Goal: Task Accomplishment & Management: Complete application form

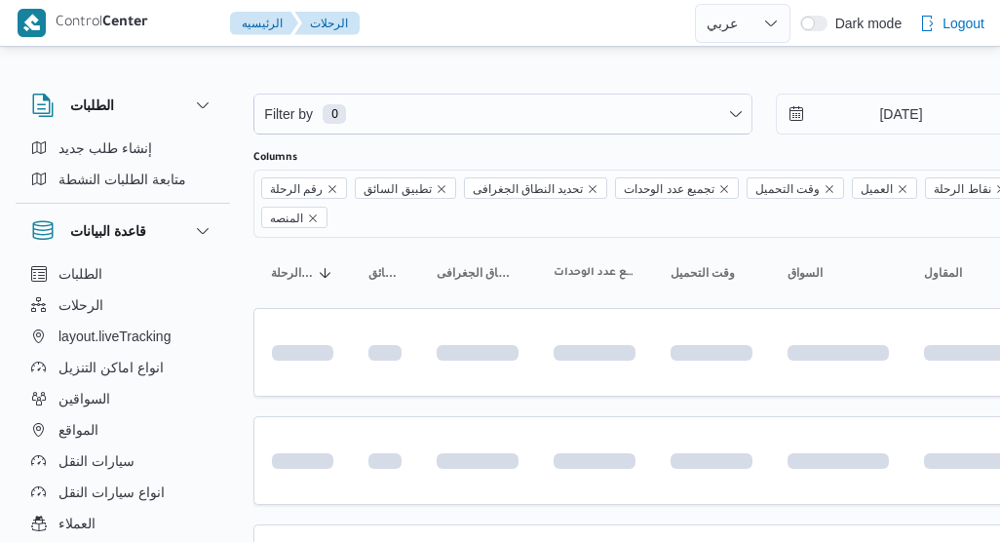
select select "ar"
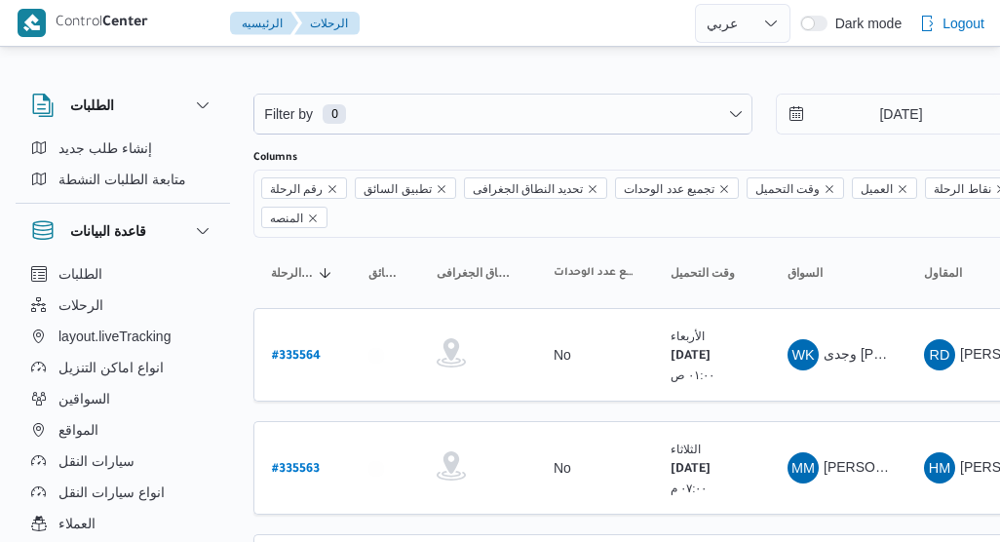
select select "ar"
click at [72, 389] on span "السواقين" at bounding box center [84, 398] width 52 height 23
select select "ar"
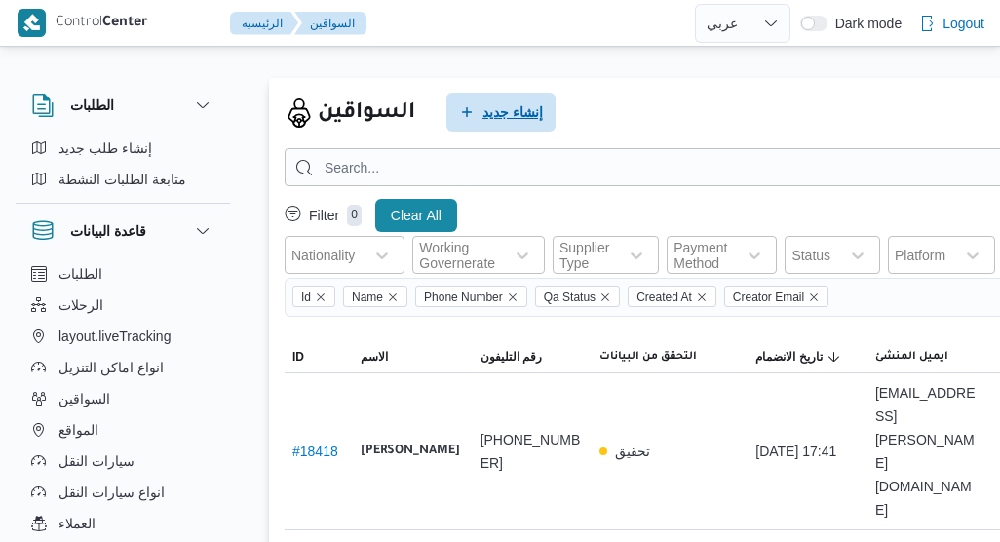
click at [542, 95] on span "إنشاء جديد" at bounding box center [500, 112] width 109 height 39
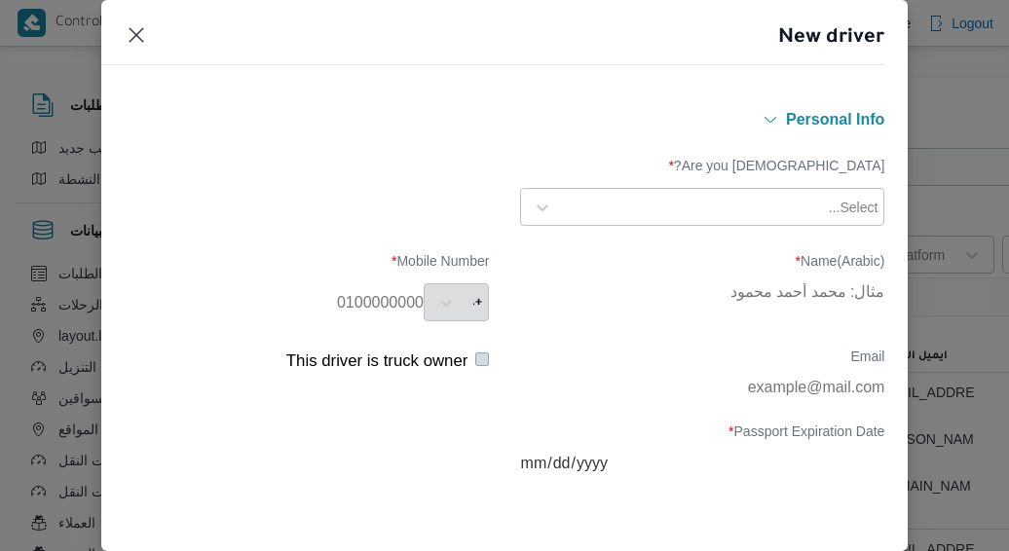
click at [542, 95] on div "Personal Info Are you Egyptian? * Select... Name(Arabic) * Mobile Number * +2 E…" at bounding box center [505, 320] width 808 height 463
click at [733, 198] on div at bounding box center [693, 207] width 263 height 19
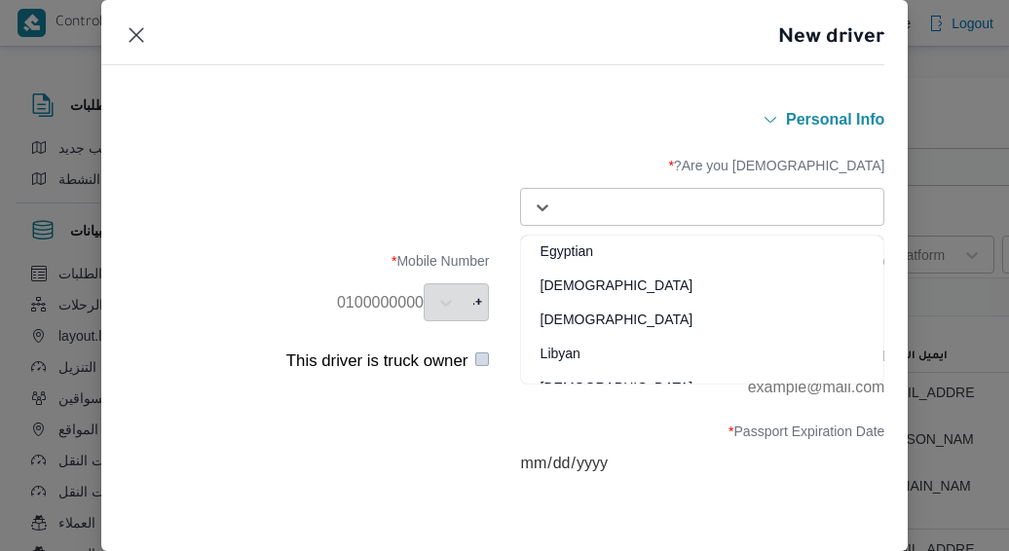
click at [699, 244] on div "Egyptian" at bounding box center [702, 259] width 363 height 34
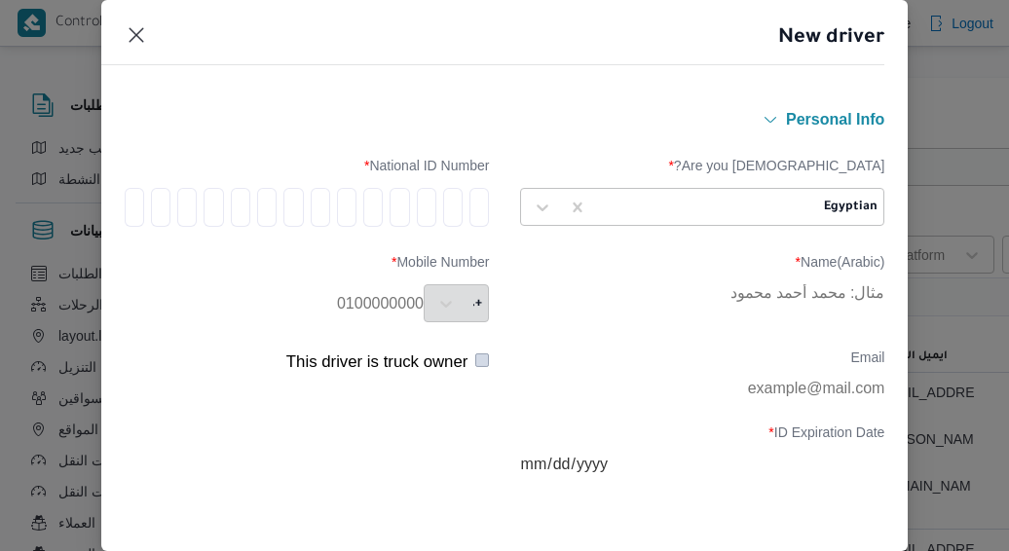
type input "1"
type input "2"
type input "1"
type input "2"
type input "1"
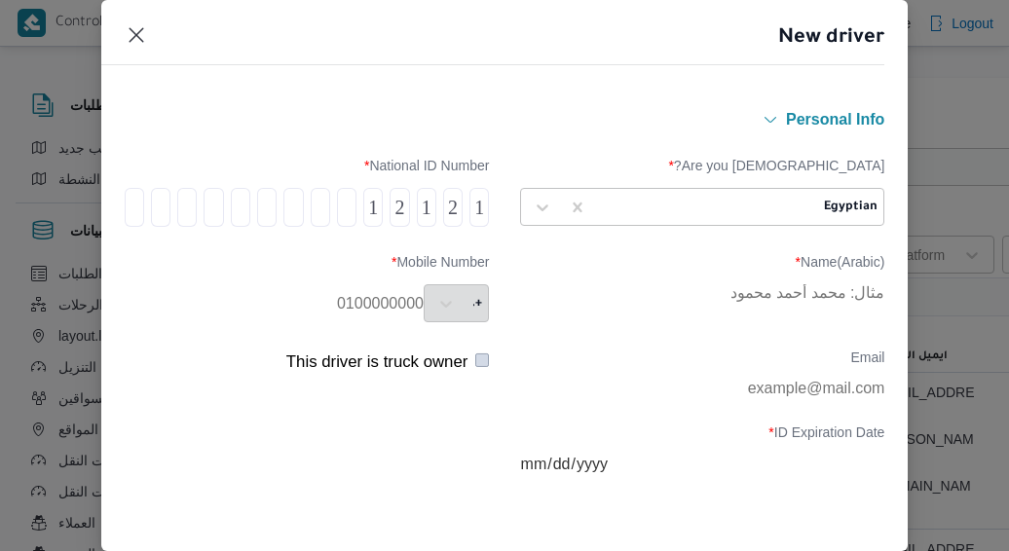
type input "2"
type input "1"
type input "2"
type input "1"
type input "2"
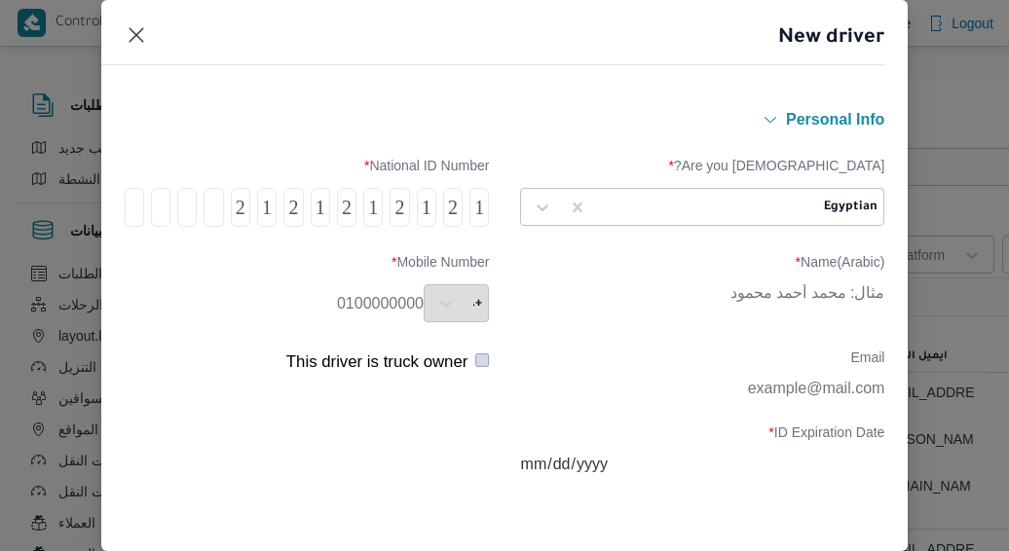
type input "1"
click at [445, 297] on div "+2" at bounding box center [456, 303] width 65 height 38
click at [431, 304] on div "+2" at bounding box center [456, 303] width 65 height 38
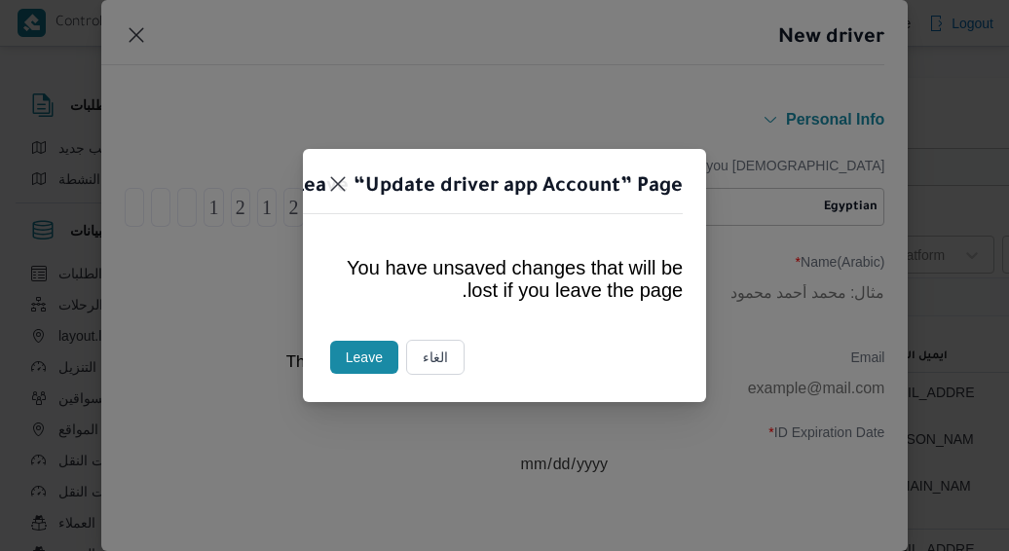
click at [421, 343] on button "الغاء" at bounding box center [435, 357] width 58 height 35
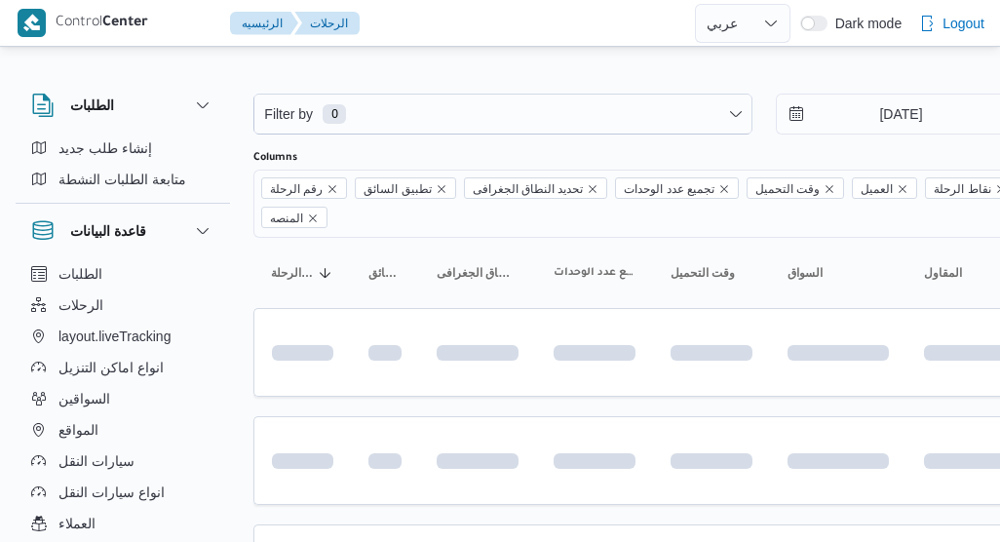
select select "ar"
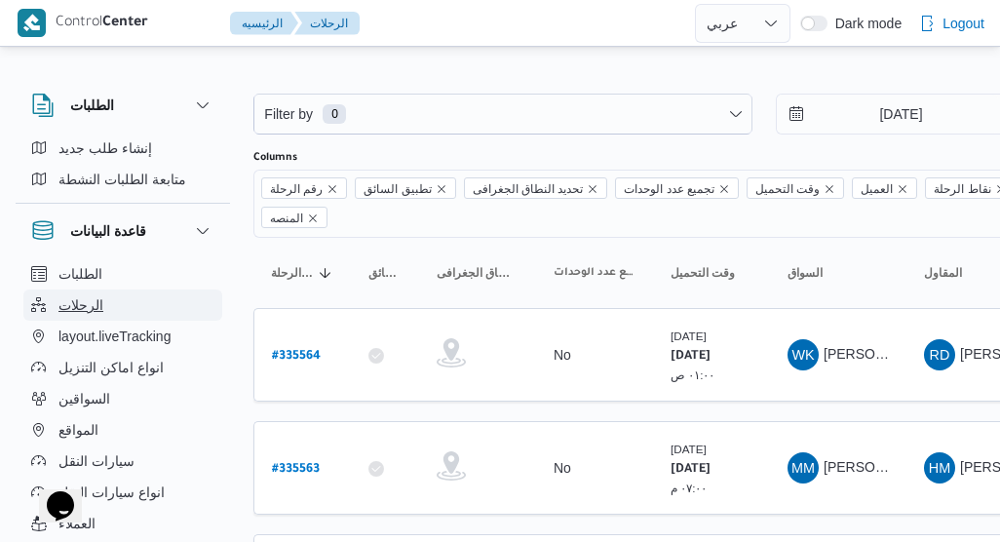
click at [167, 307] on button "الرحلات" at bounding box center [122, 304] width 199 height 31
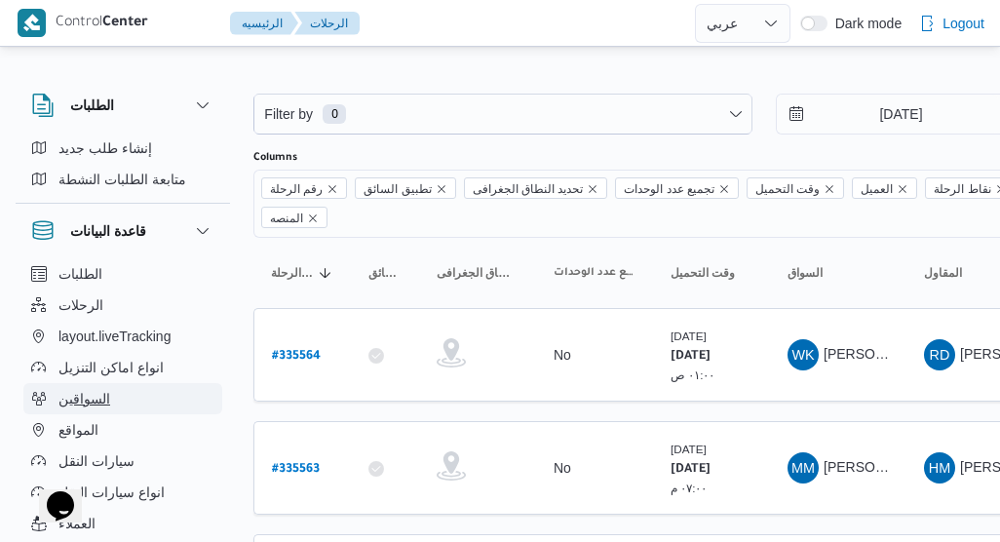
click at [140, 411] on button "السواقين" at bounding box center [122, 398] width 199 height 31
select select "ar"
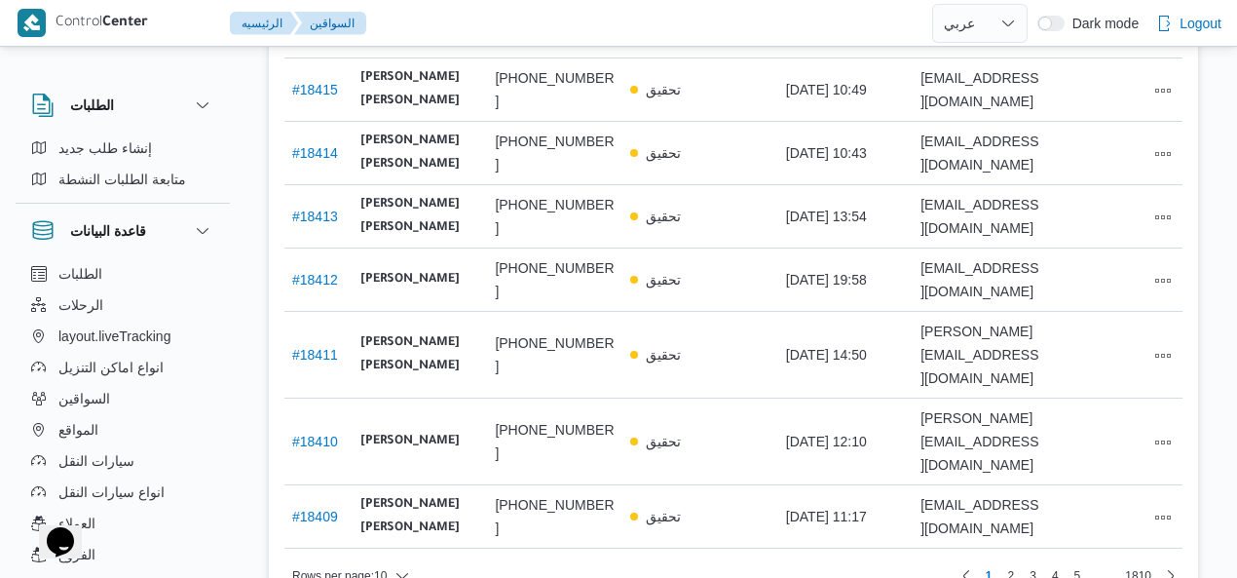
scroll to position [505, 0]
click at [999, 541] on span "2" at bounding box center [1011, 575] width 7 height 23
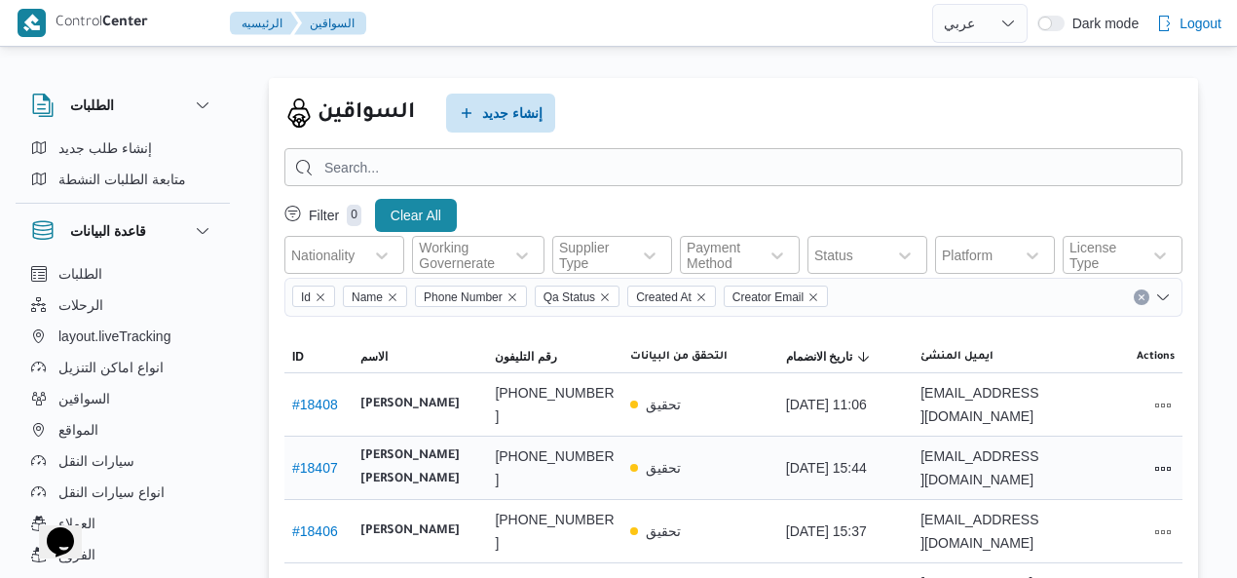
click at [316, 475] on link "# 18407" at bounding box center [315, 468] width 46 height 16
select select "ar"
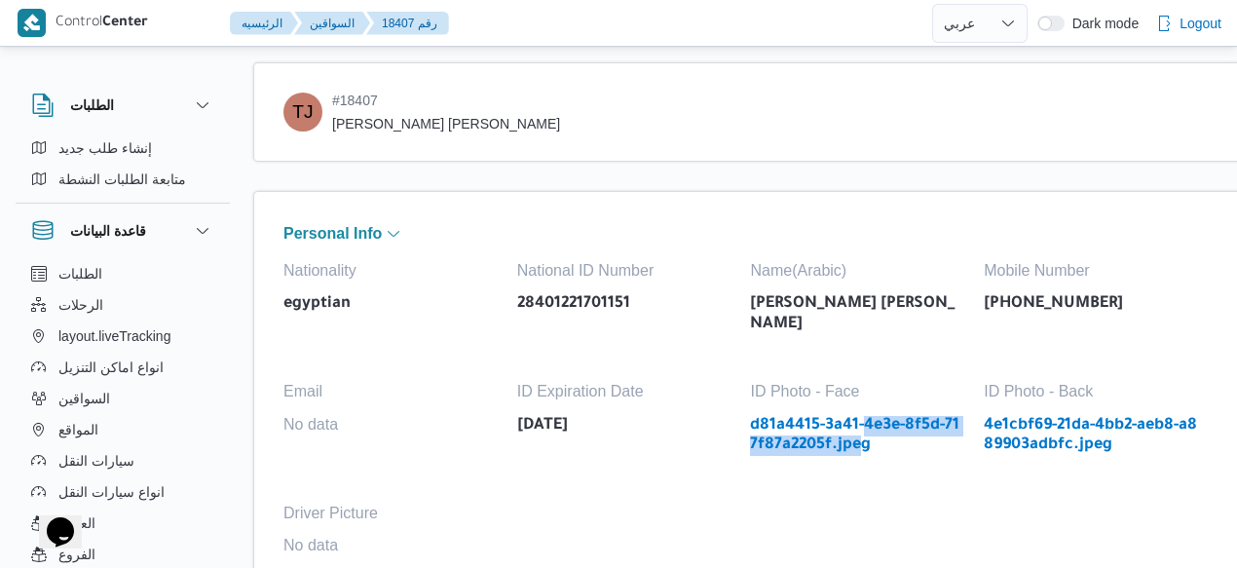
drag, startPoint x: 858, startPoint y: 443, endPoint x: 867, endPoint y: 397, distance: 47.6
click at [867, 397] on div "Nationality egyptian National ID Number 28401221701151 Name(Arabic) تامر جلال م…" at bounding box center [770, 440] width 973 height 356
click at [867, 416] on link "d81a4415-3a41-4e3e-8f5d-717f87a2205f.jpeg" at bounding box center [857, 436] width 214 height 40
select select "ar"
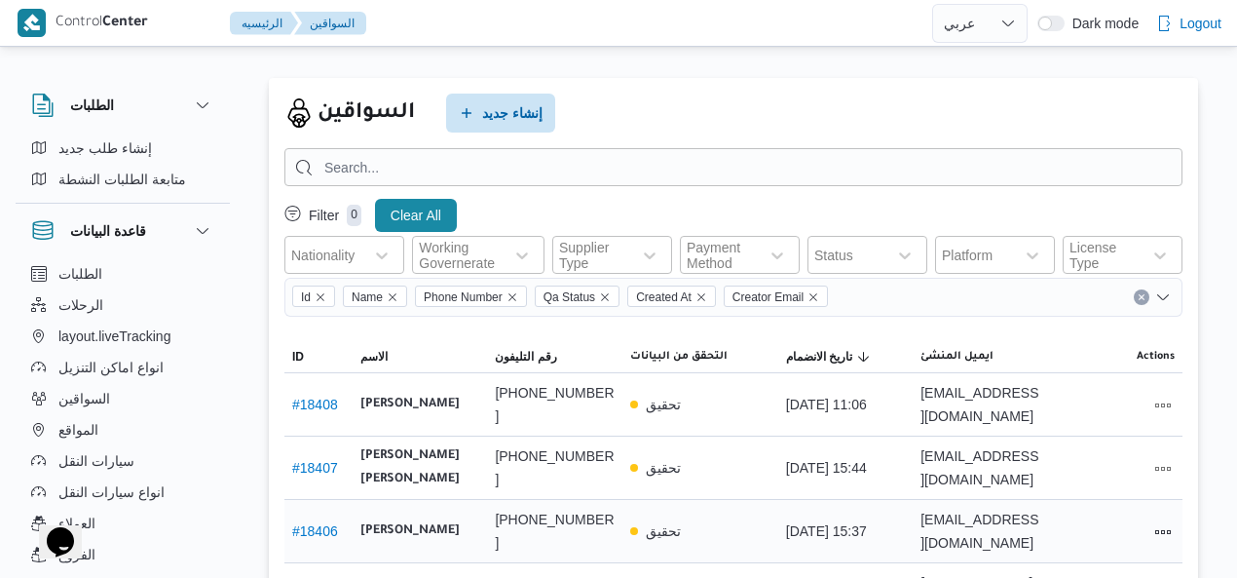
click at [311, 523] on link "# 18406" at bounding box center [315, 531] width 46 height 16
select select "ar"
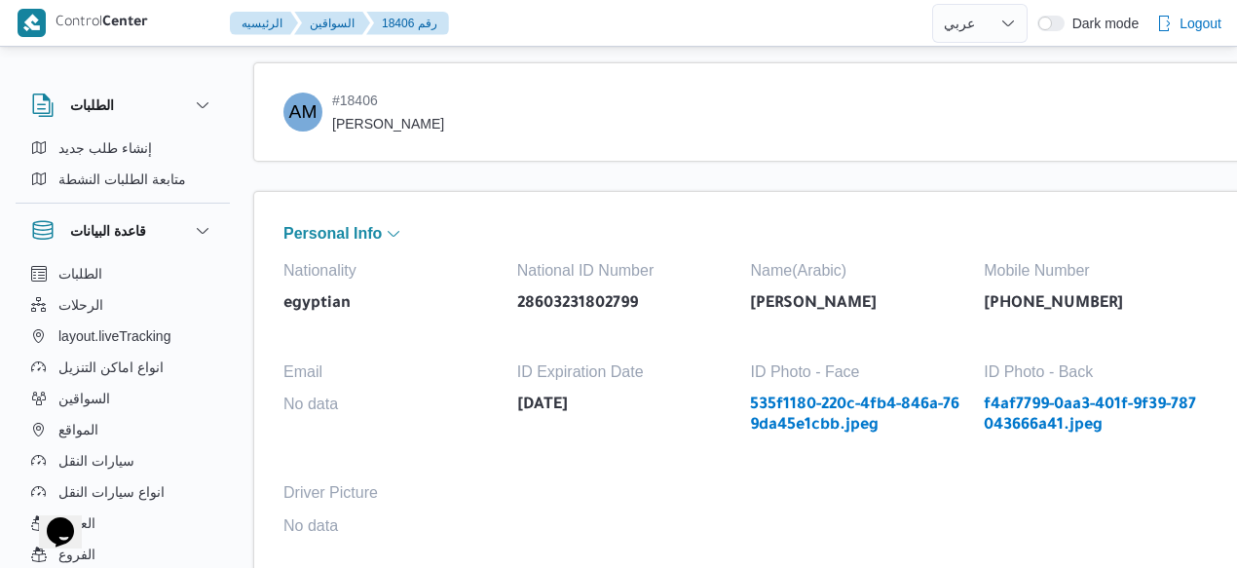
click at [824, 423] on link "535f1180-220c-4fb4-846a-769da45e1cbb.jpeg" at bounding box center [857, 416] width 214 height 40
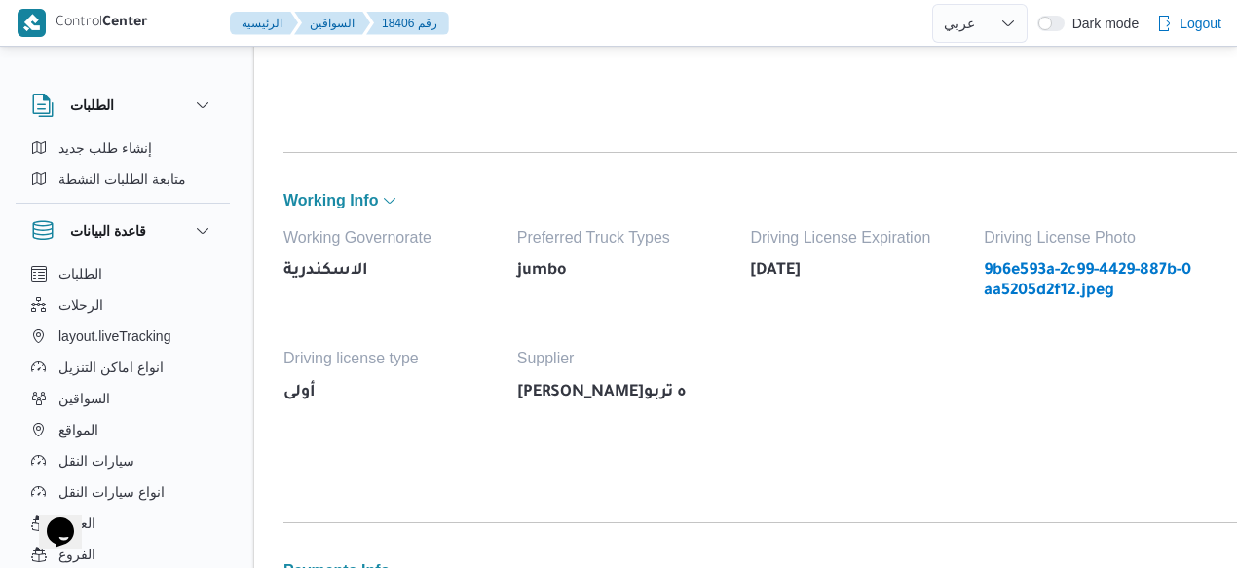
select select "ar"
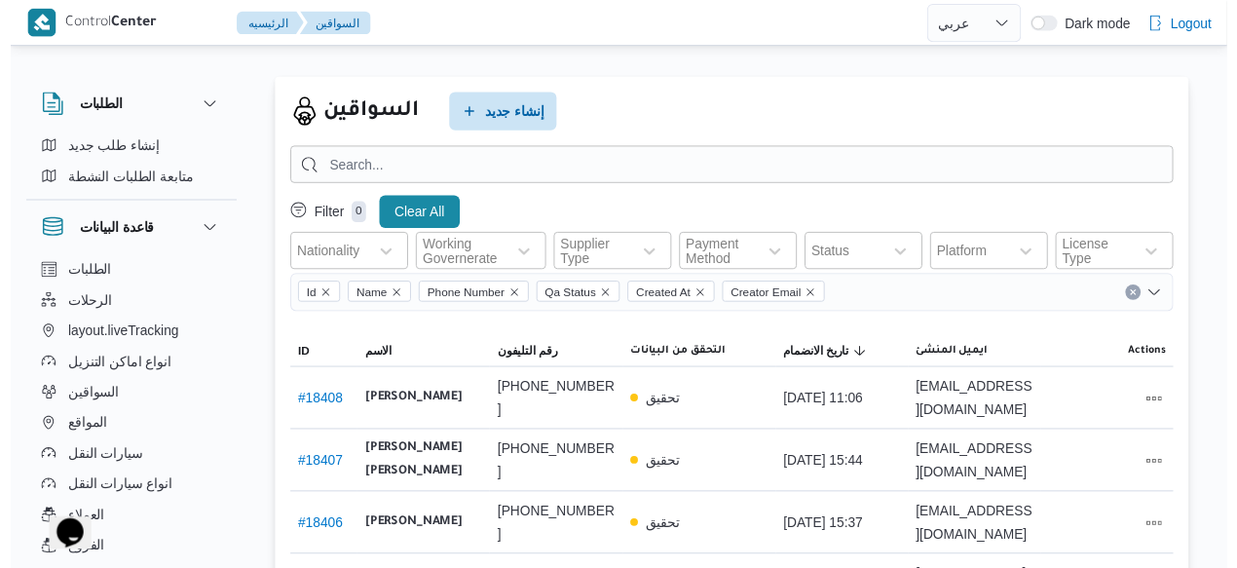
scroll to position [505, 0]
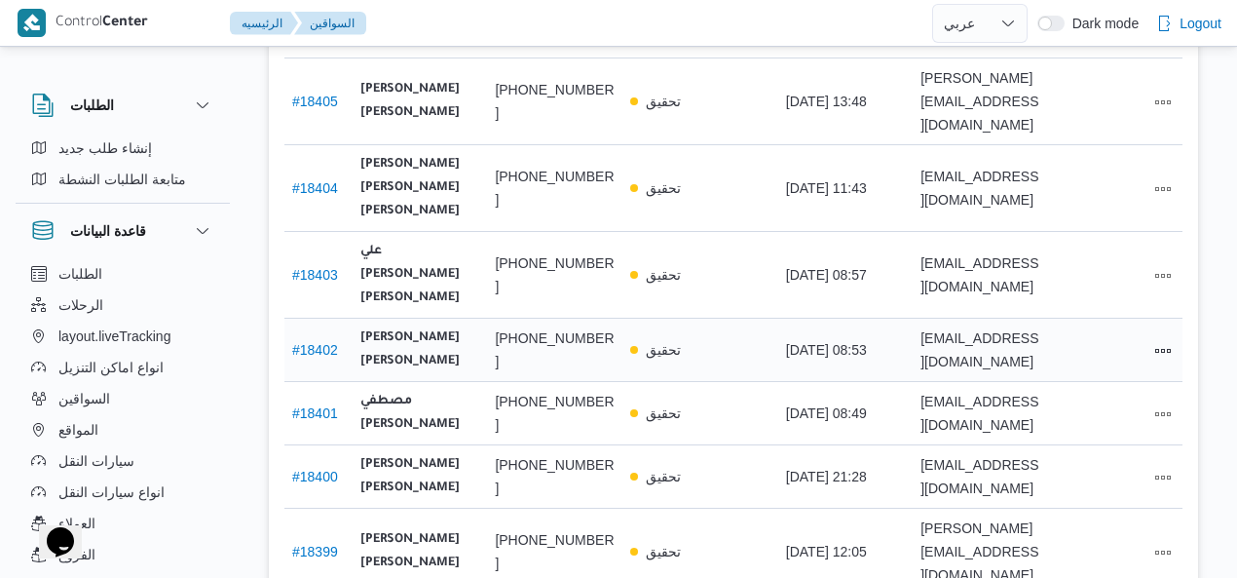
click at [318, 342] on link "# 18402" at bounding box center [315, 350] width 46 height 16
select select "ar"
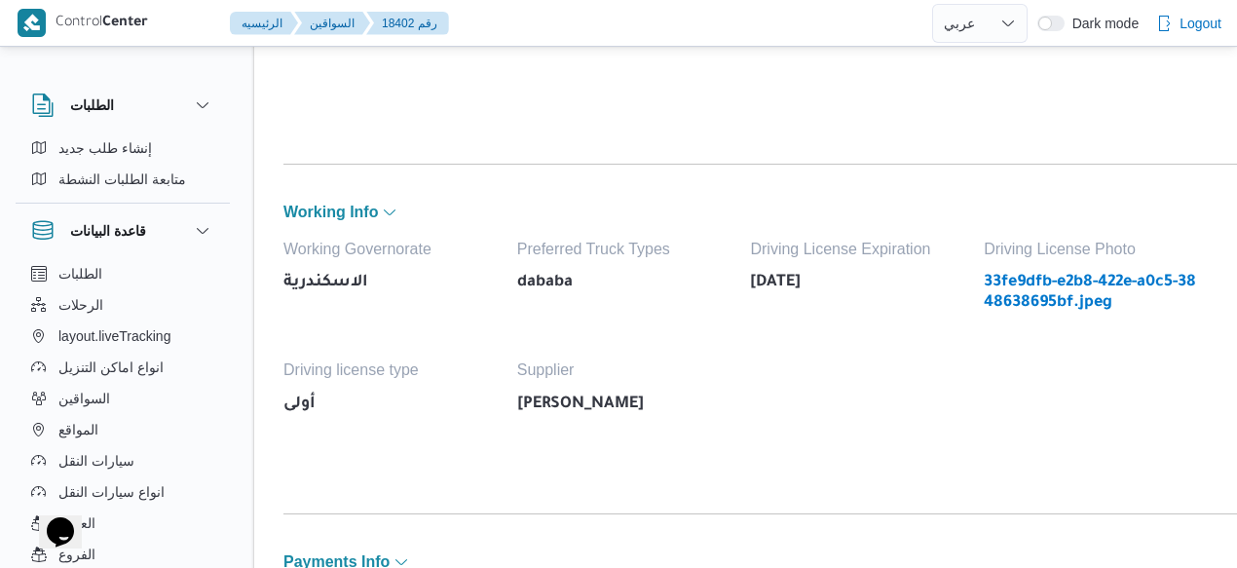
click at [996, 284] on link "33fe9dfb-e2b8-422e-a0c5-3848638695bf.jpeg" at bounding box center [1091, 293] width 214 height 40
select select "ar"
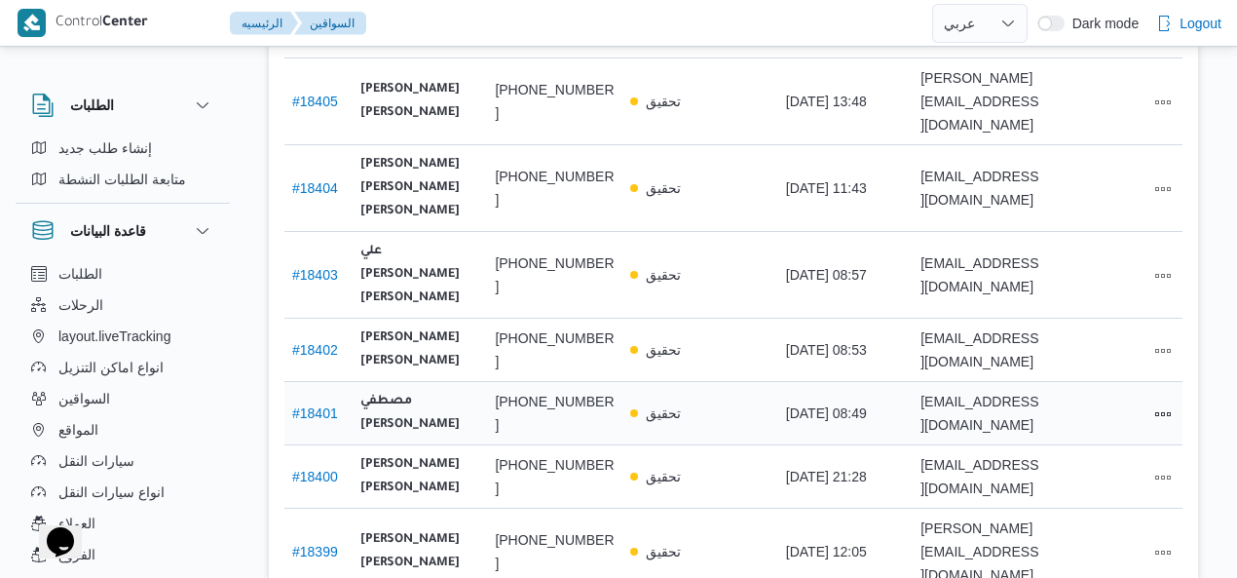
click at [335, 405] on link "# 18401" at bounding box center [315, 413] width 46 height 16
select select "ar"
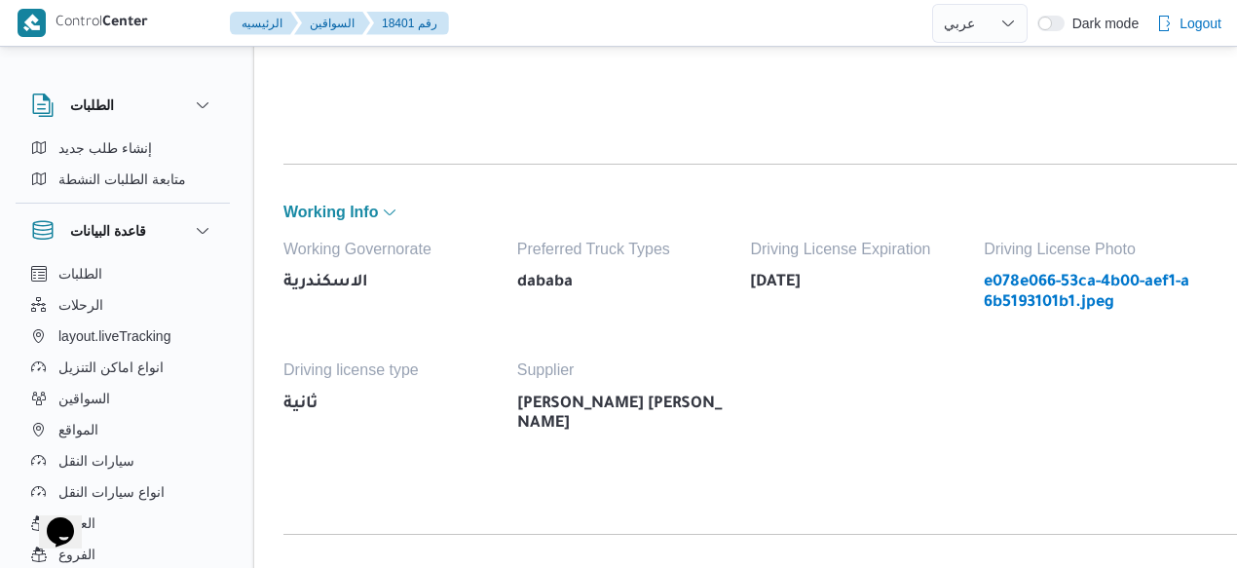
click at [999, 273] on link "e078e066-53ca-4b00-aef1-a6b5193101b1.jpeg" at bounding box center [1091, 293] width 214 height 40
select select "ar"
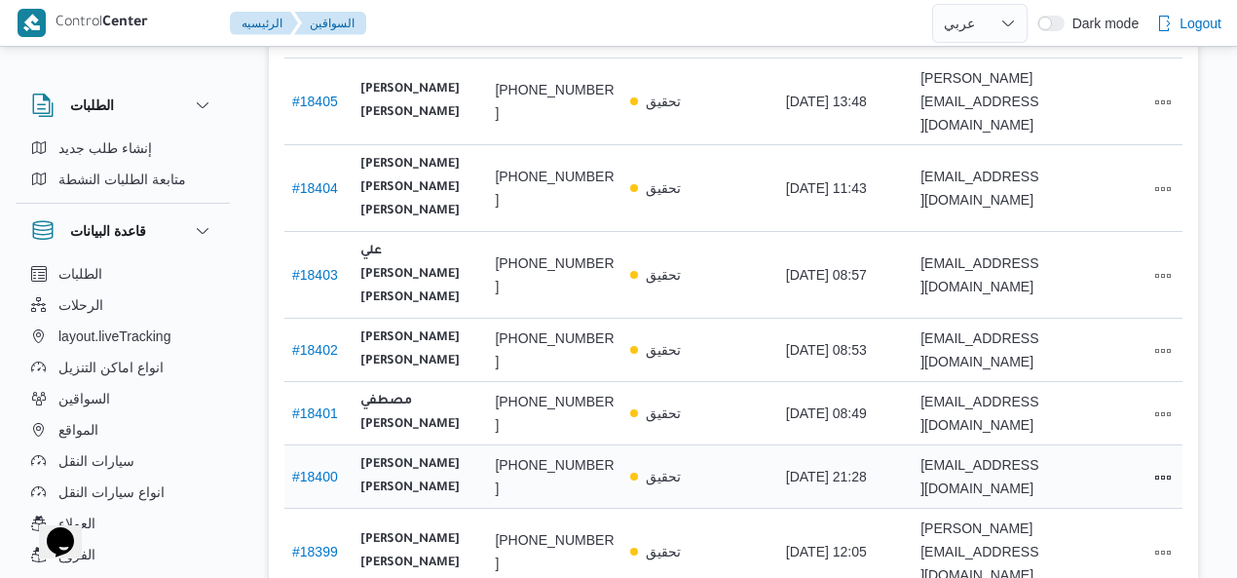
click at [322, 469] on link "# 18400" at bounding box center [315, 477] width 46 height 16
select select "ar"
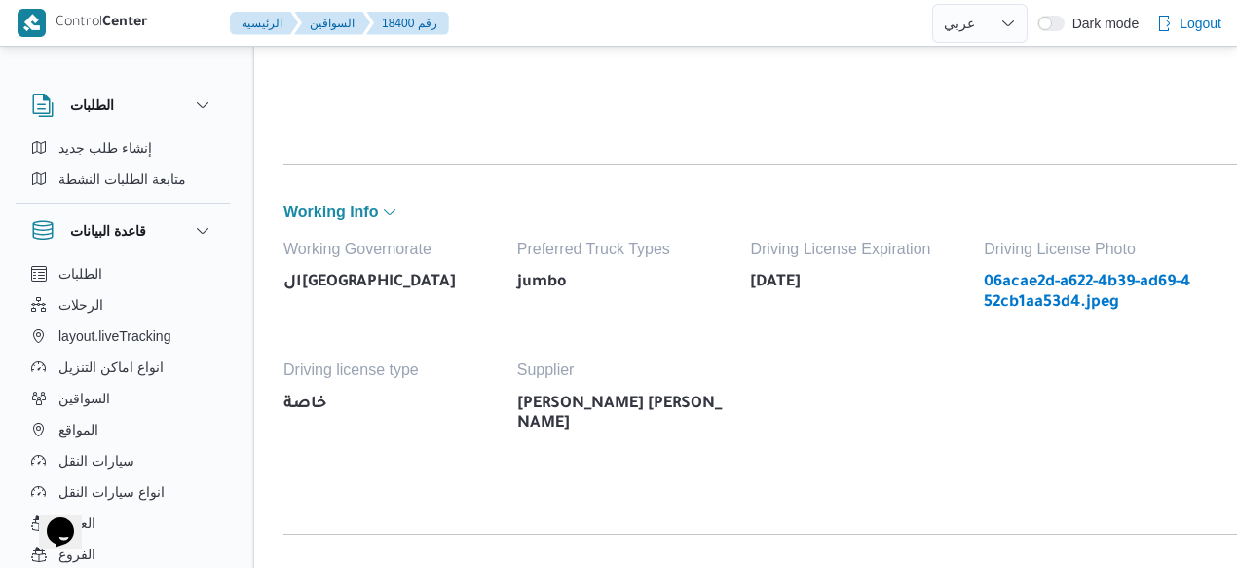
click at [999, 289] on link "06acae2d-a622-4b39-ad69-452cb1aa53d4.jpeg" at bounding box center [1091, 293] width 214 height 40
select select "ar"
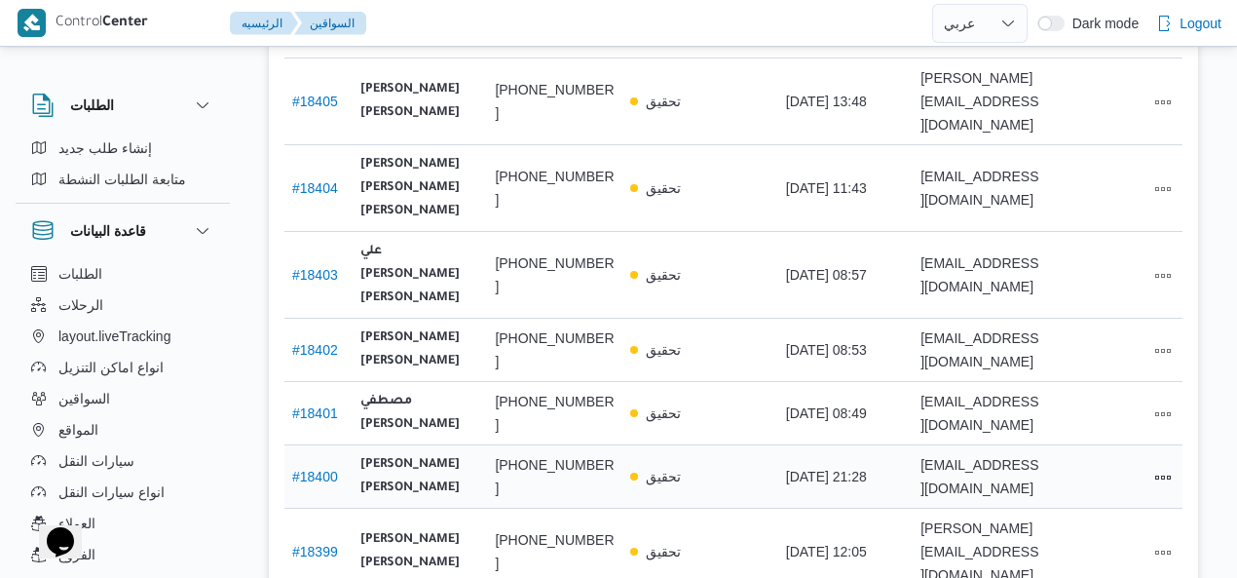
click at [325, 465] on span "# 18400" at bounding box center [315, 476] width 46 height 23
click at [327, 94] on link "# 18405" at bounding box center [315, 102] width 46 height 16
select select "ar"
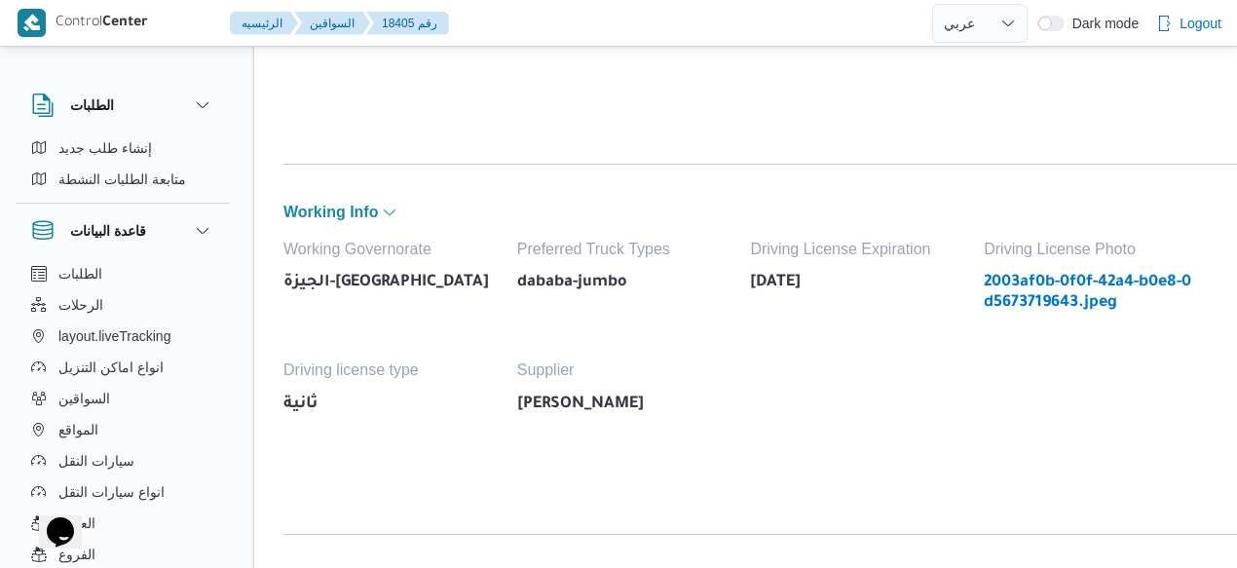
click at [999, 298] on link "2003af0b-0f0f-42a4-b0e8-0d5673719643.jpeg" at bounding box center [1091, 293] width 214 height 40
select select "ar"
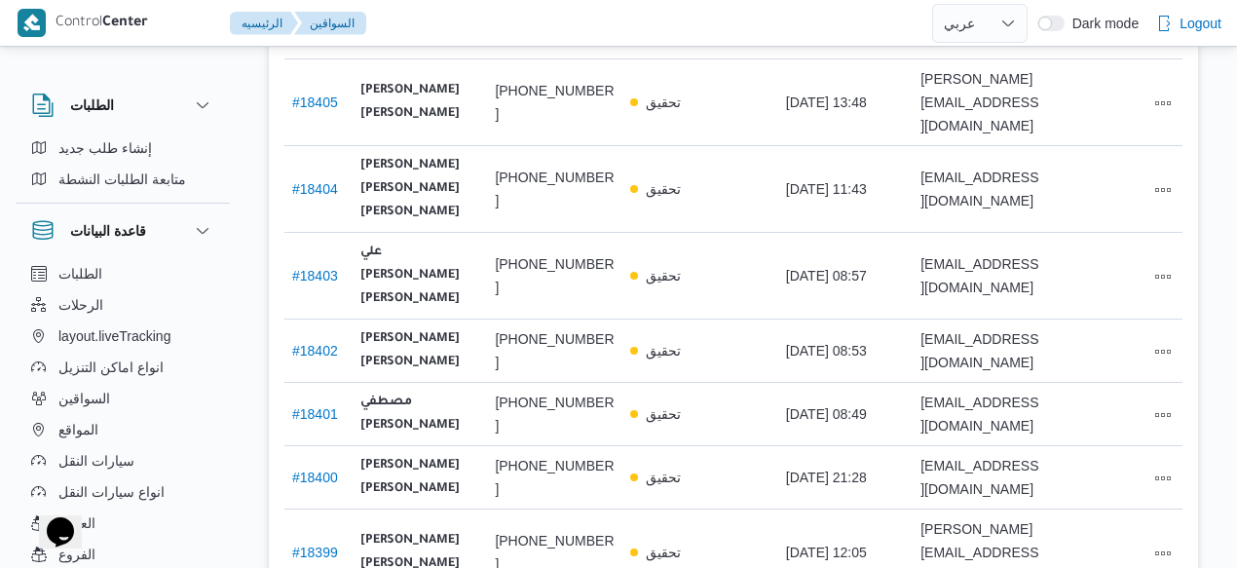
click at [173, 48] on div "السواقين إنشاء جديد Filter 0 Clear All Nationality Working Governerate Supplier…" at bounding box center [606, 118] width 1237 height 1145
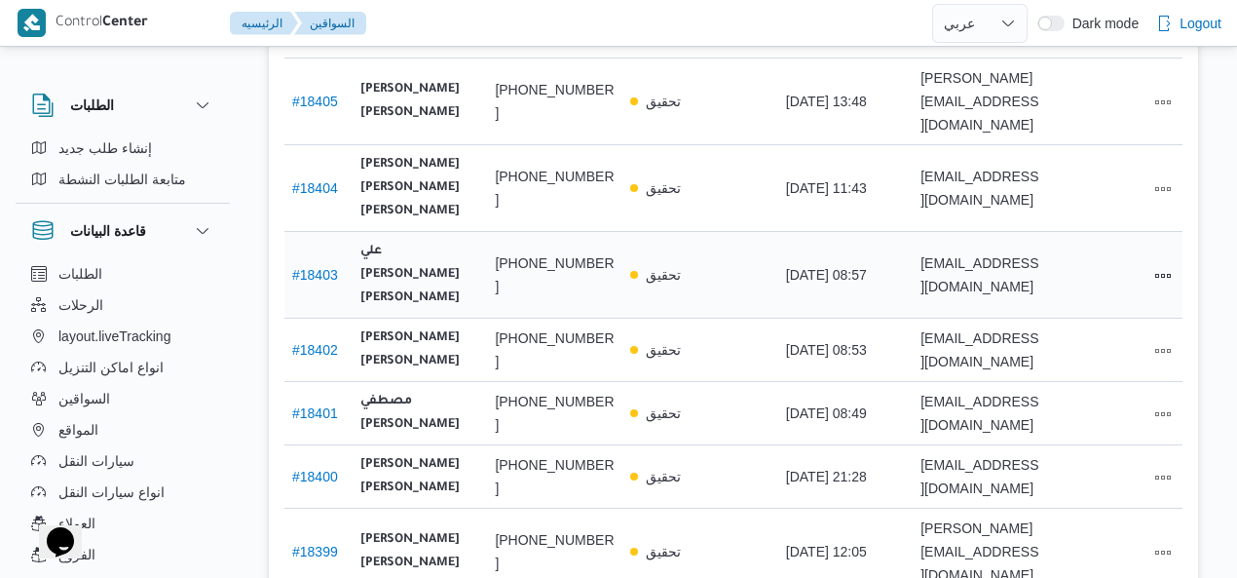
click at [308, 267] on link "# 18403" at bounding box center [315, 275] width 46 height 16
select select "ar"
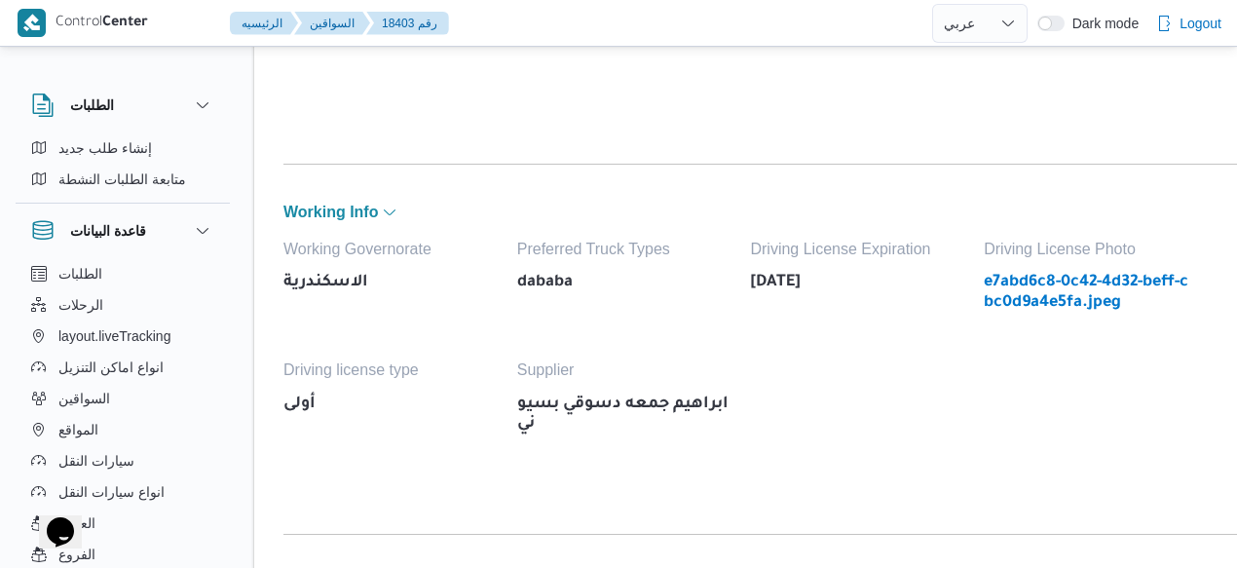
click at [999, 284] on link "e7abd6c8-0c42-4d32-beff-cbc0d9a4e5fa.jpeg" at bounding box center [1091, 293] width 214 height 40
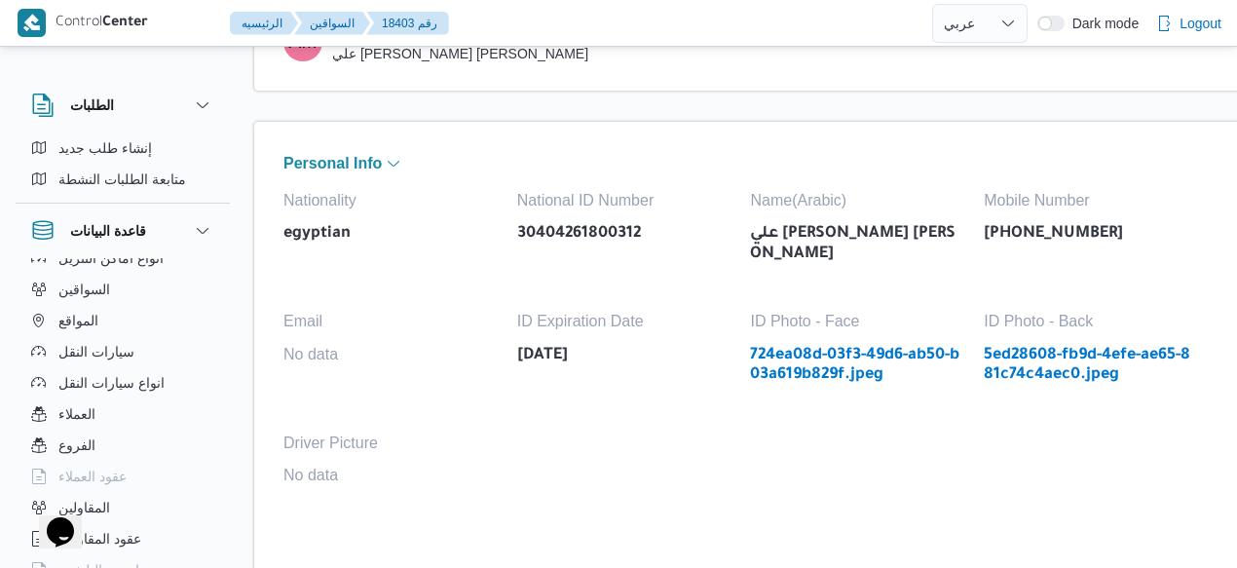
scroll to position [112, 0]
click at [180, 358] on button "سيارات النقل" at bounding box center [122, 348] width 199 height 31
select select "ar"
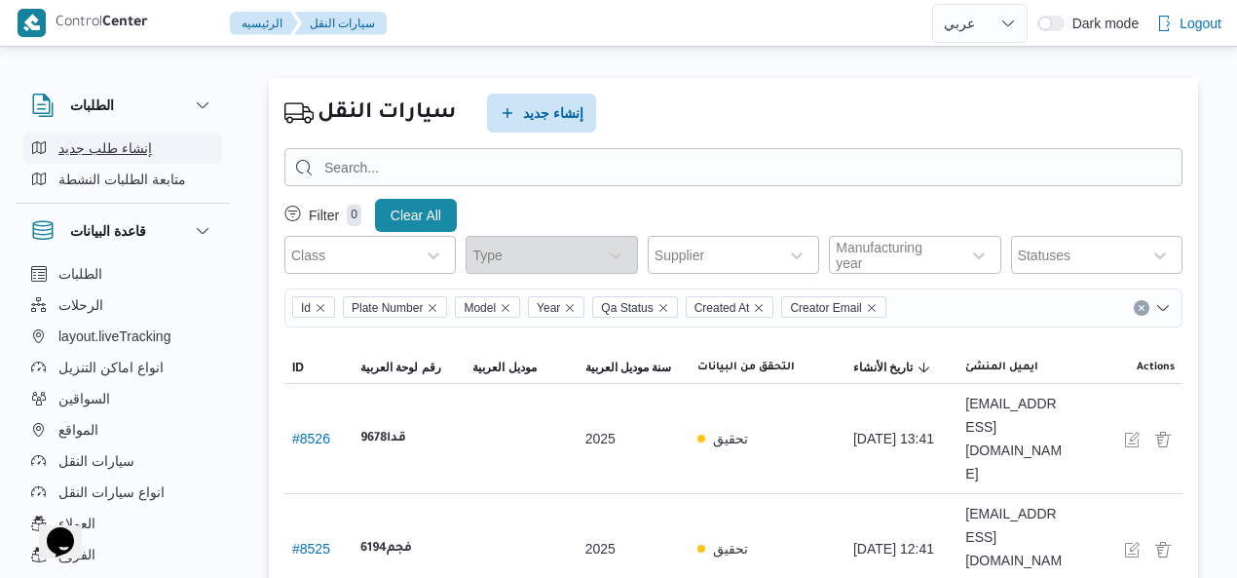
click at [196, 147] on button "إنشاء طلب جديد" at bounding box center [122, 147] width 199 height 31
select select "ar"
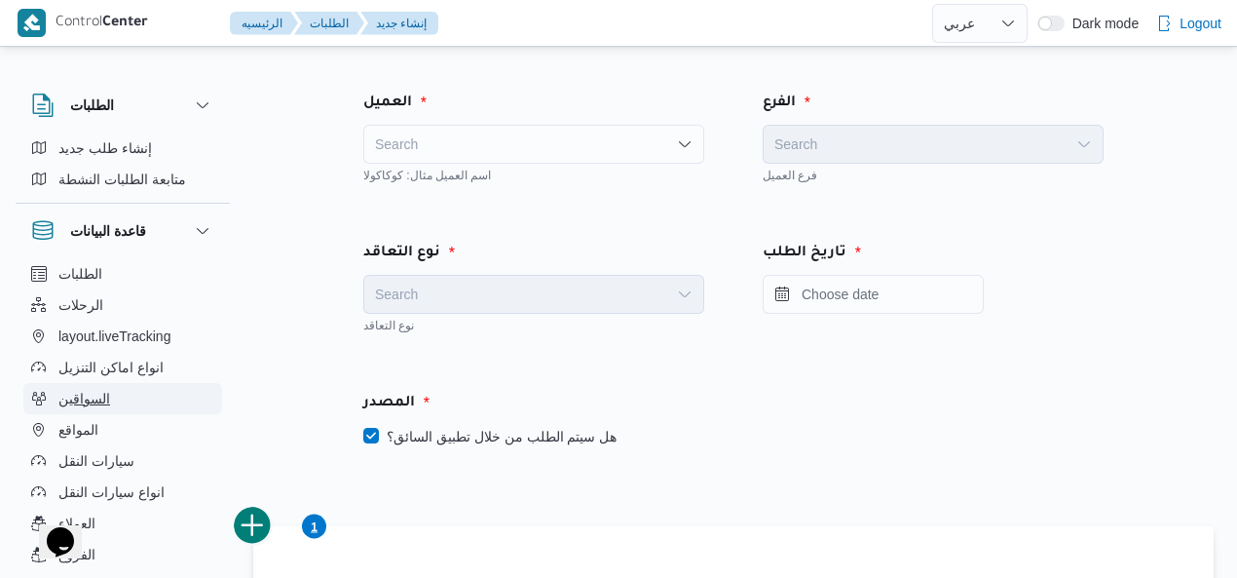
click at [154, 408] on button "السواقين" at bounding box center [122, 398] width 199 height 31
select select "ar"
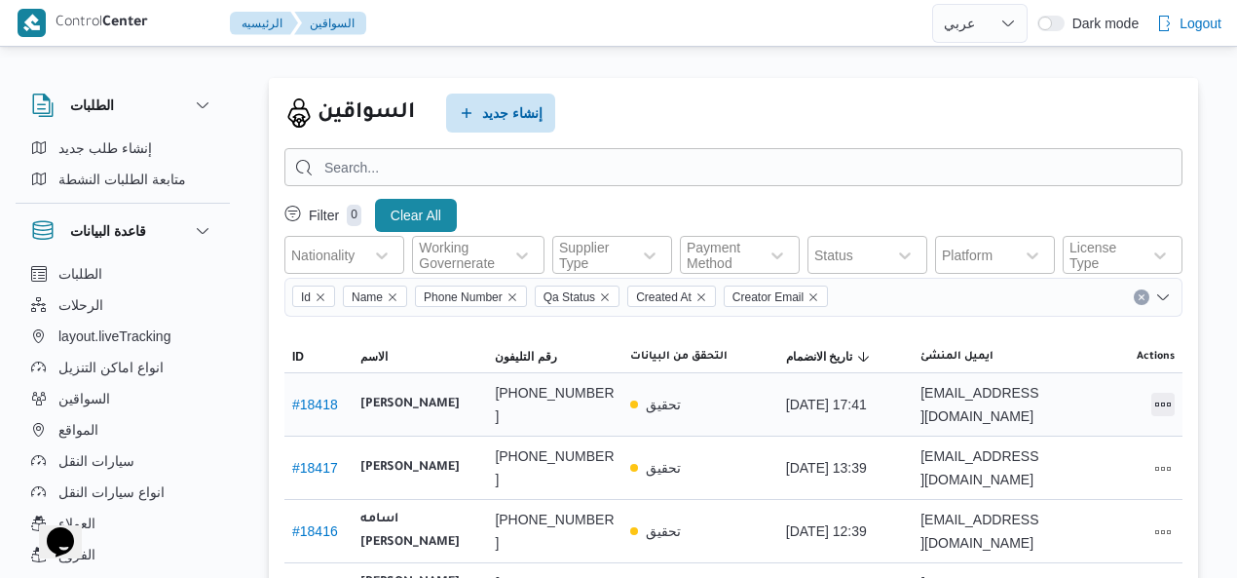
click at [999, 401] on button "All actions" at bounding box center [1163, 404] width 23 height 23
click at [999, 404] on button "Edit" at bounding box center [1089, 402] width 109 height 39
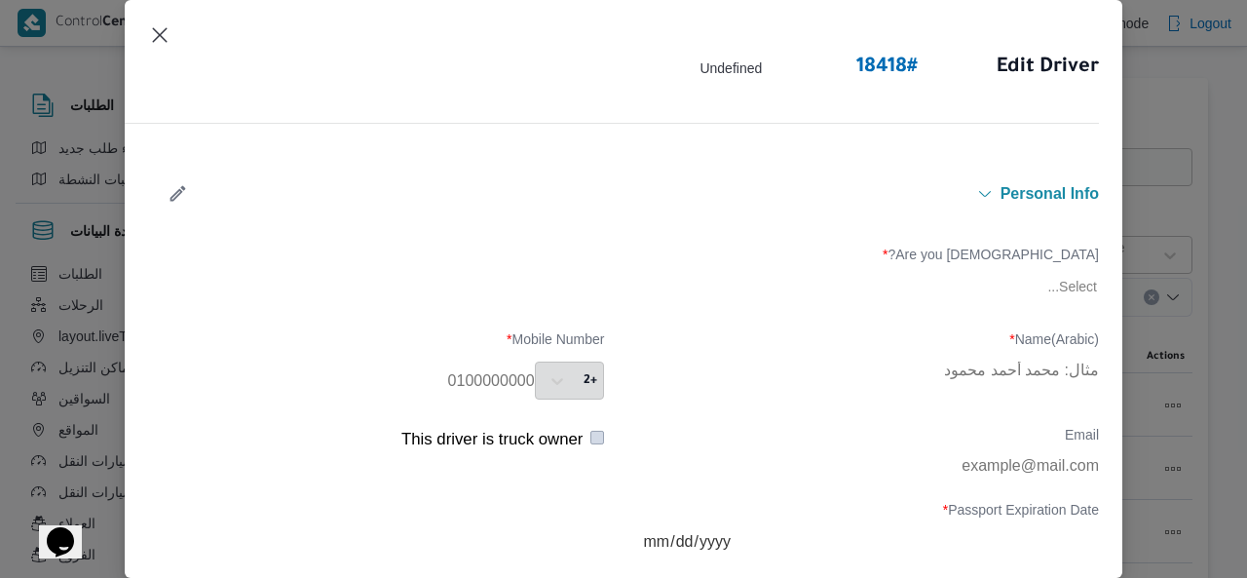
type input "جمال عبدالناصر صبري عبدالعزيز"
type input "01003338728"
type input "2034-09-03"
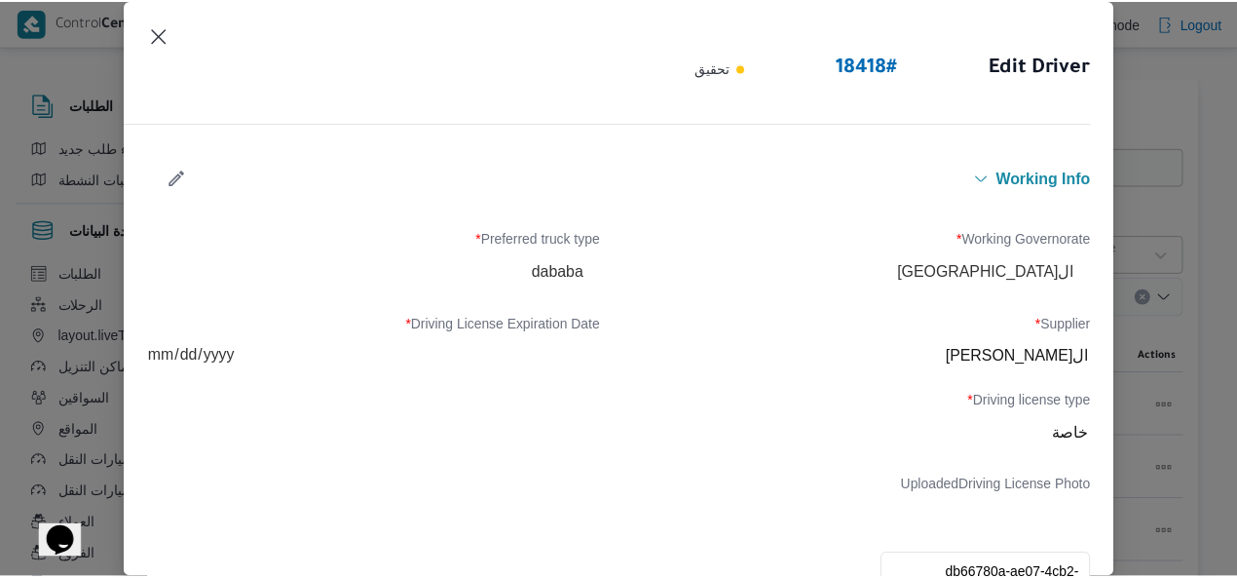
scroll to position [774, 0]
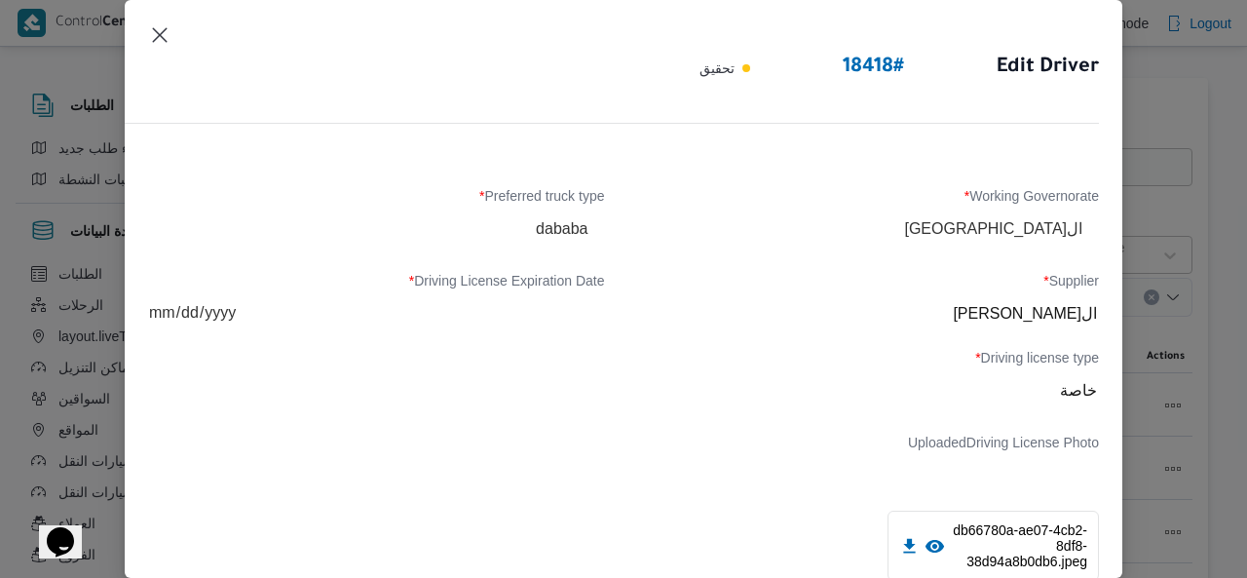
click at [999, 326] on div "Supplier * الهامي محمد خالد علي" at bounding box center [871, 301] width 456 height 57
click at [999, 315] on div "Supplier * الهامي محمد خالد علي" at bounding box center [871, 301] width 456 height 57
click at [999, 316] on div "Supplier * الهامي محمد خالد علي" at bounding box center [871, 301] width 456 height 57
click at [999, 321] on div "Supplier * الهامي محمد خالد علي" at bounding box center [871, 301] width 456 height 57
drag, startPoint x: 1039, startPoint y: 321, endPoint x: 1076, endPoint y: 323, distance: 37.1
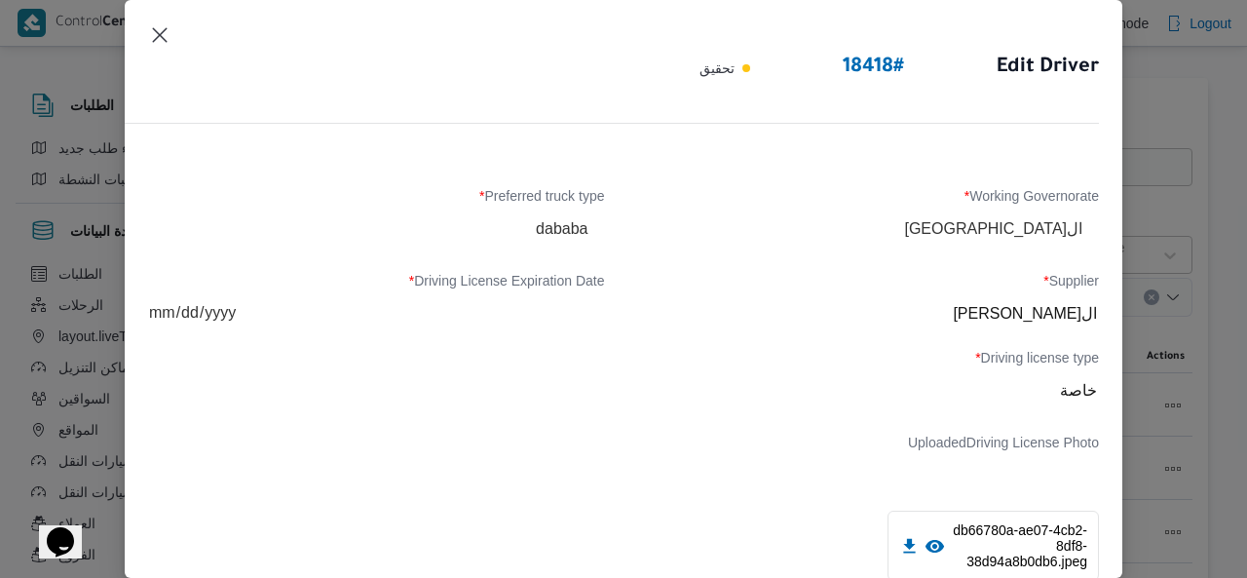
click at [999, 323] on div "Supplier * الهامي محمد خالد علي" at bounding box center [871, 301] width 456 height 57
click at [160, 40] on button "Closes this modal window" at bounding box center [159, 33] width 23 height 23
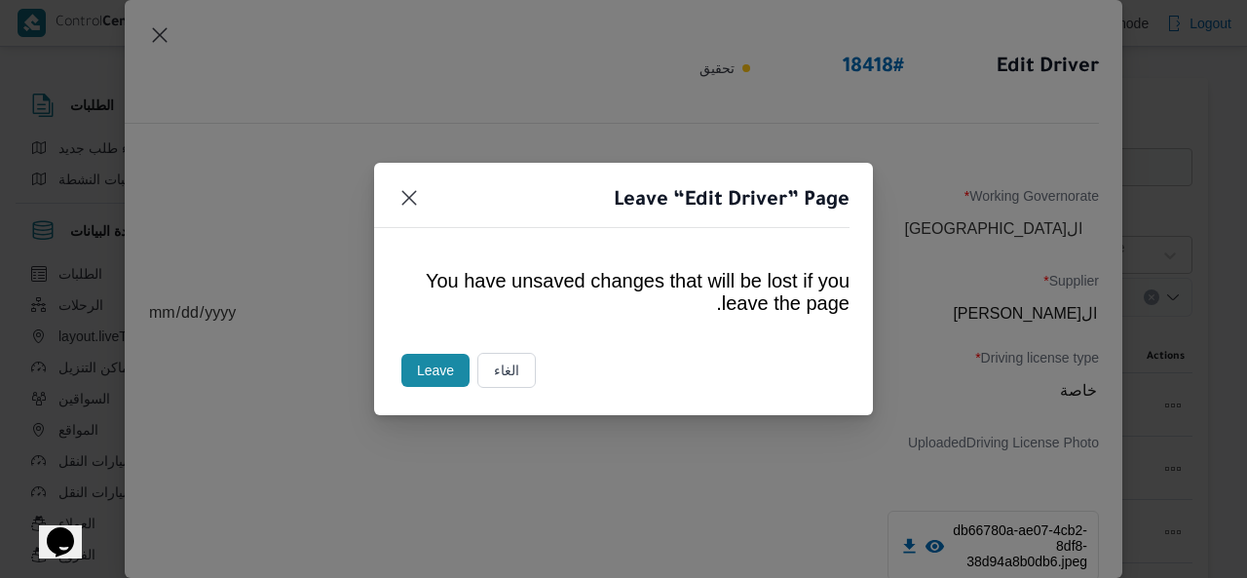
click at [441, 362] on button "Leave" at bounding box center [435, 370] width 68 height 33
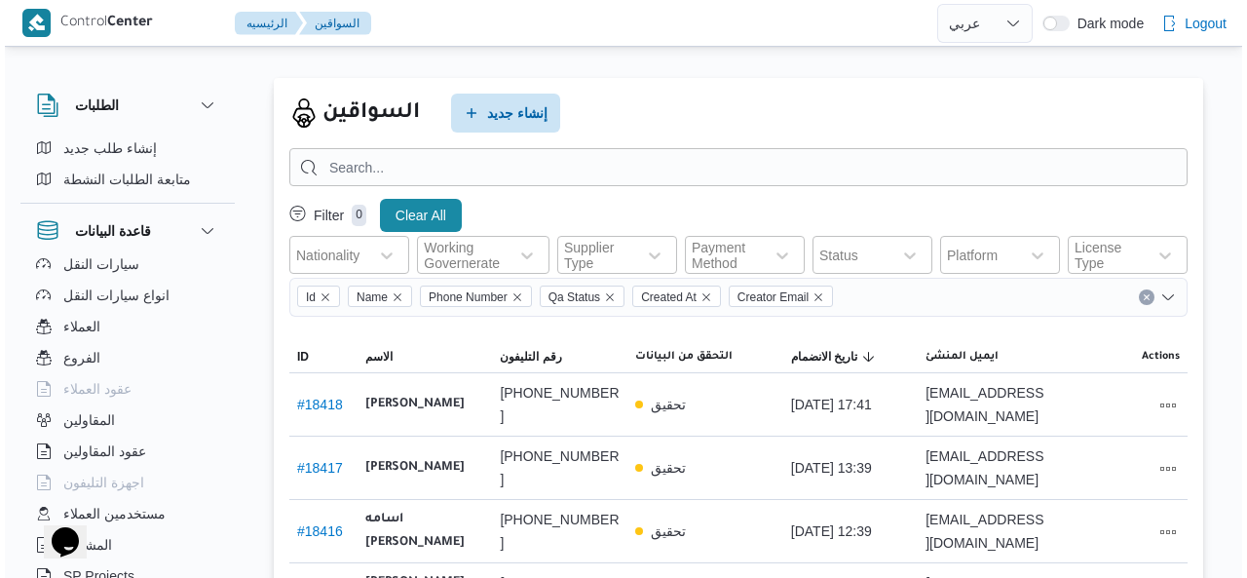
scroll to position [208, 0]
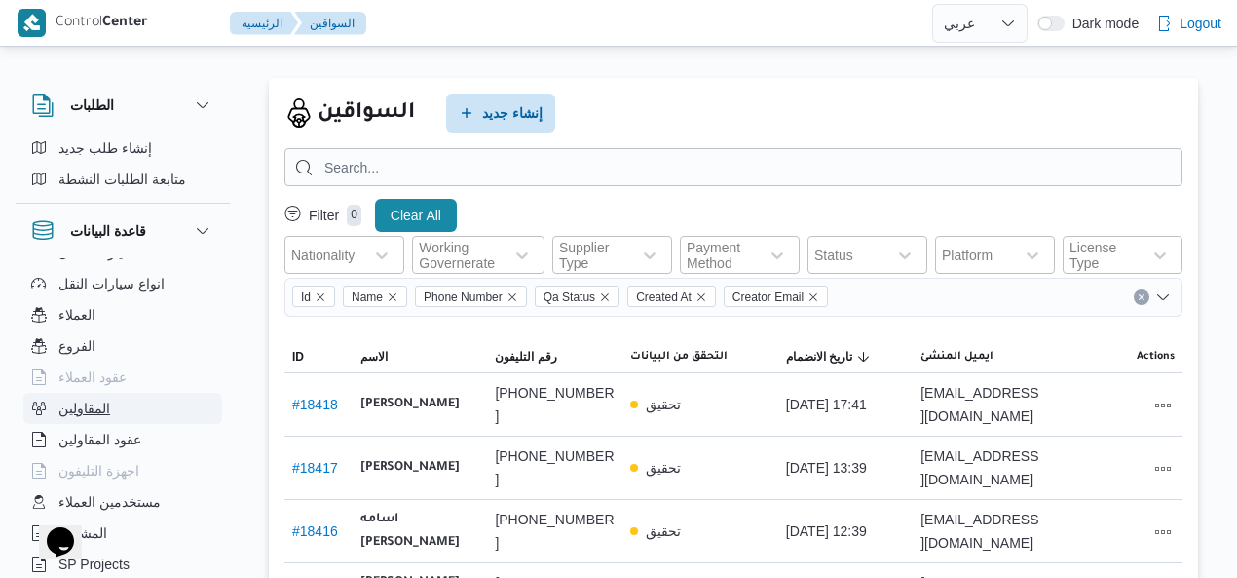
click at [154, 408] on button "المقاولين" at bounding box center [122, 408] width 199 height 31
select select "ar"
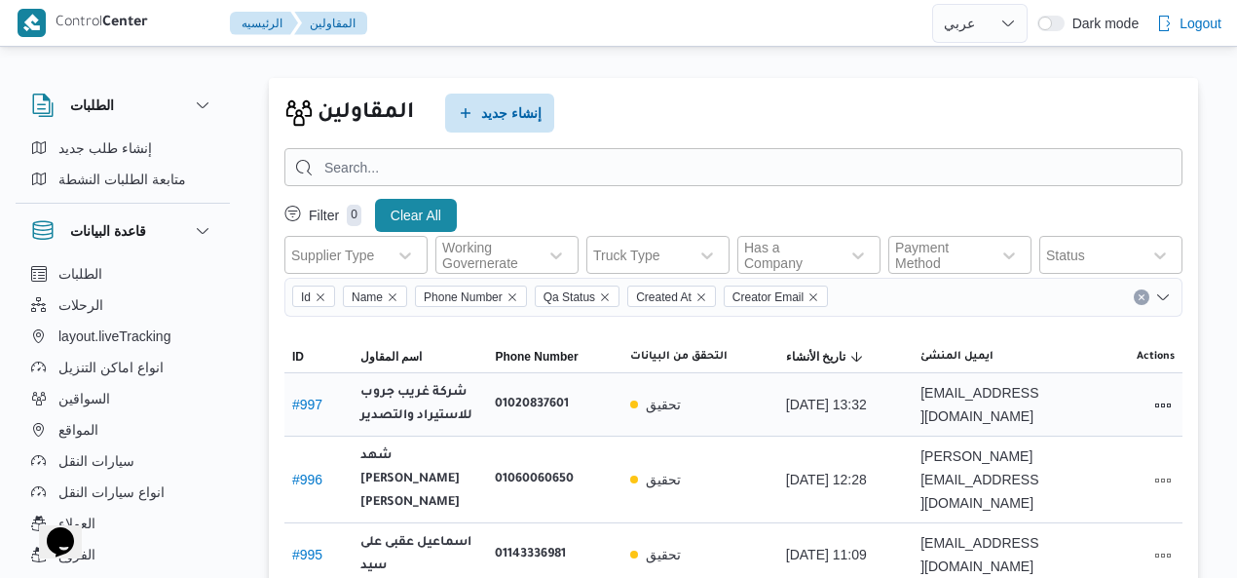
click at [305, 410] on link "# 997" at bounding box center [307, 405] width 30 height 16
select select "ar"
select select "8"
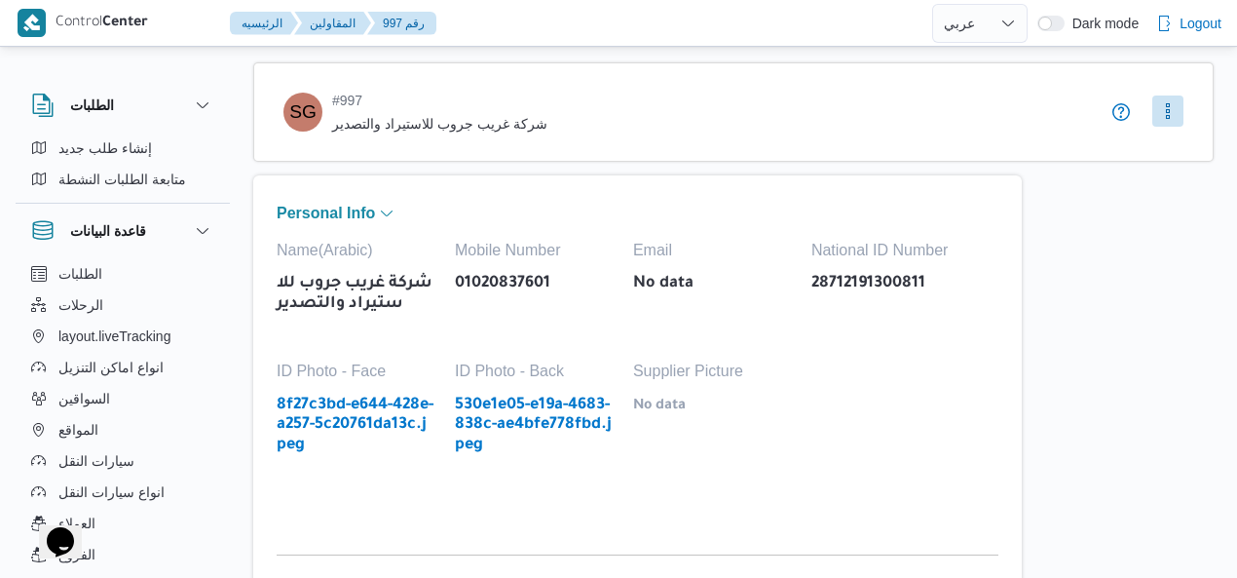
click at [999, 96] on button "More" at bounding box center [1168, 110] width 31 height 31
click at [999, 151] on span "Edit" at bounding box center [1167, 152] width 94 height 23
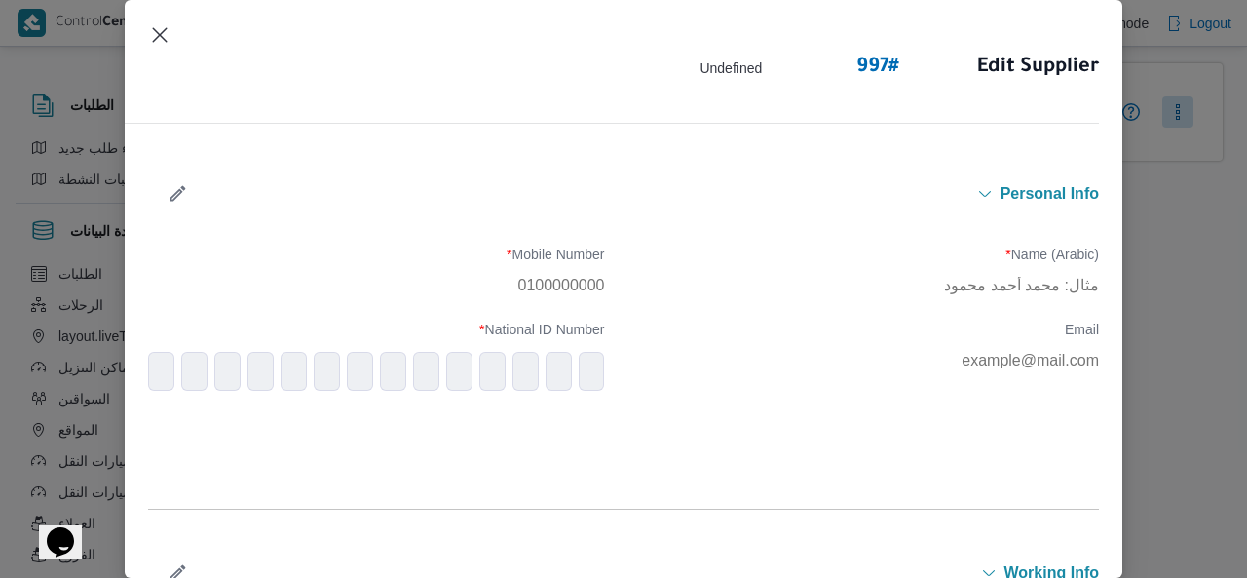
type input "شركة غريب جروب للاستيراد والتصدير"
type input "01020837601"
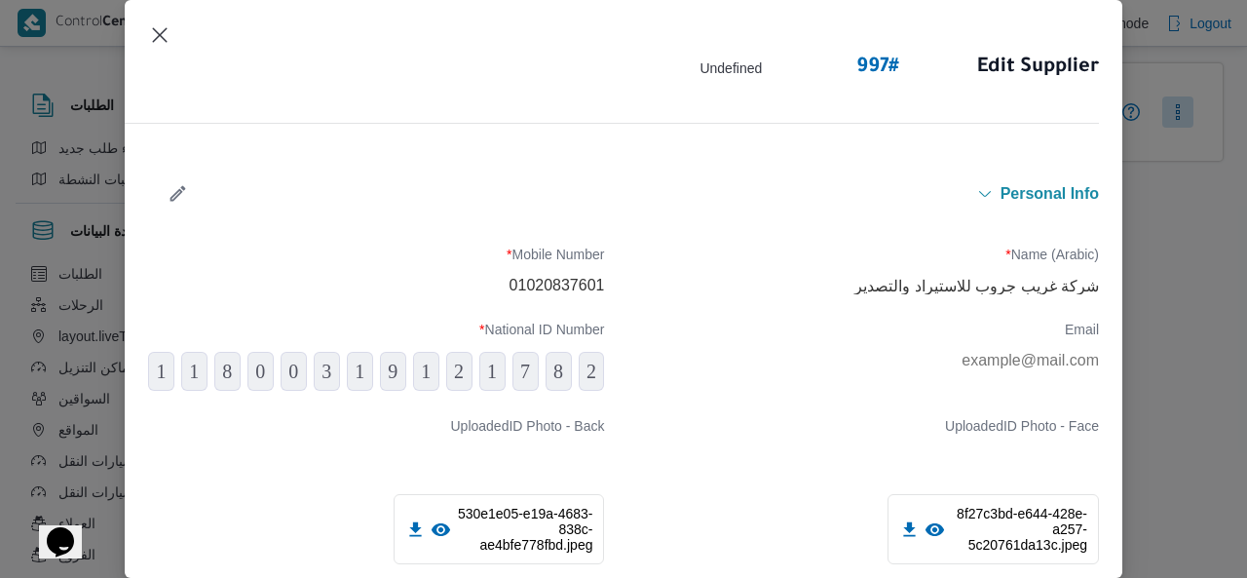
drag, startPoint x: 1123, startPoint y: 229, endPoint x: 1112, endPoint y: 260, distance: 33.3
click at [999, 260] on div "Edit Supplier 997 # Undefined Personal Info Name (Arabic) * شركة غريب جروب للاس…" at bounding box center [623, 289] width 1247 height 578
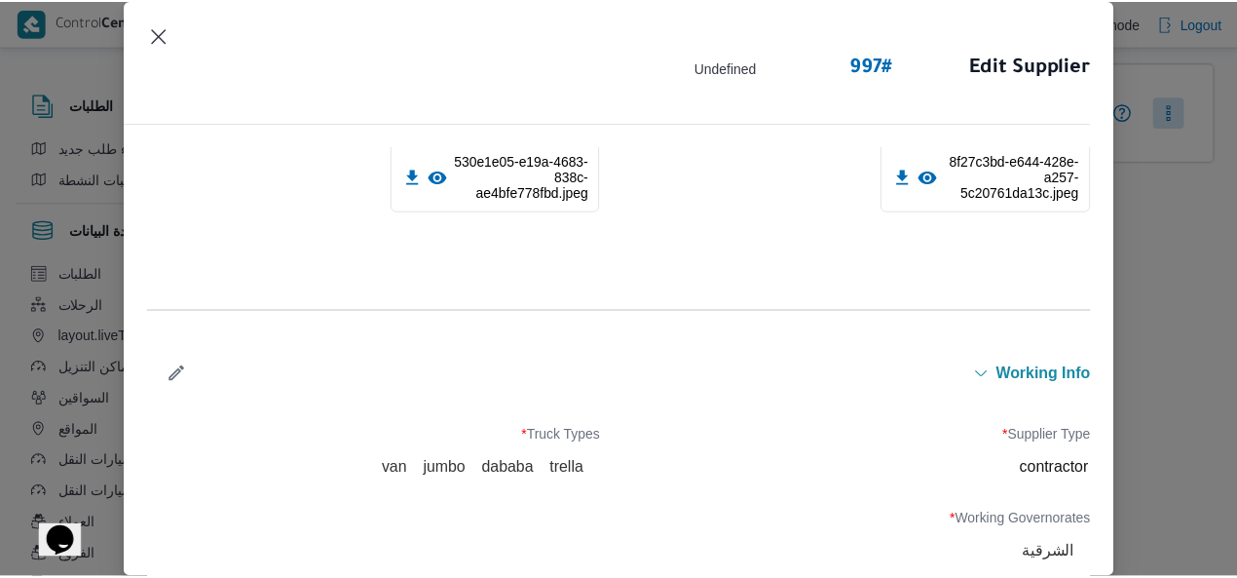
scroll to position [198, 0]
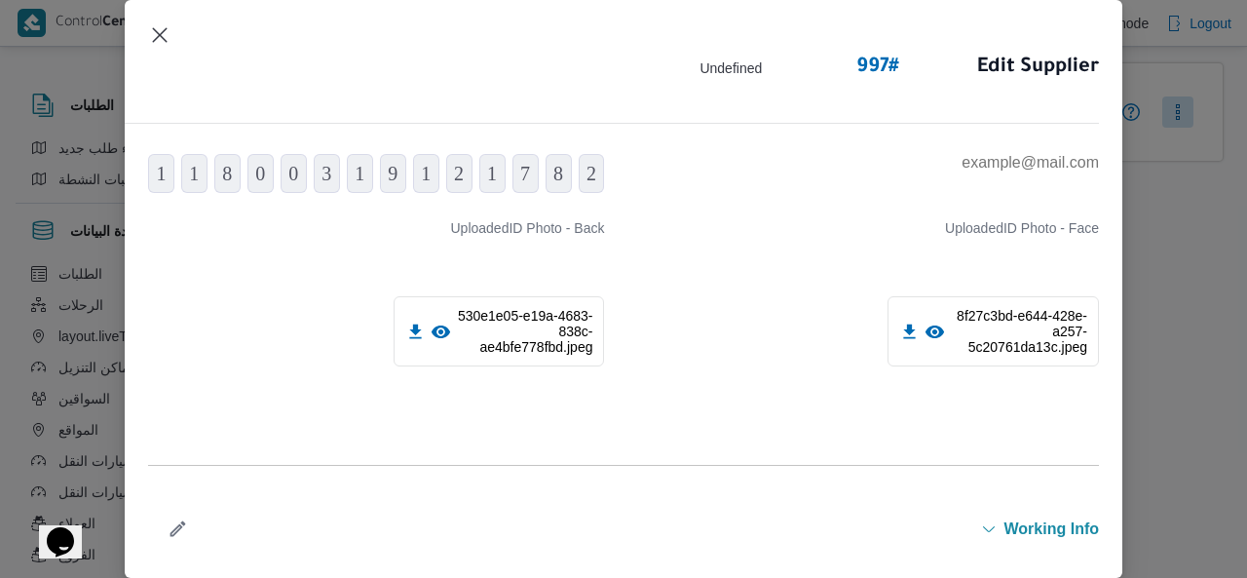
click at [926, 332] on icon at bounding box center [935, 331] width 19 height 13
click at [171, 43] on header "Edit Supplier 997 # Undefined" at bounding box center [600, 73] width 998 height 100
click at [154, 44] on button "Closes this modal window" at bounding box center [159, 33] width 23 height 23
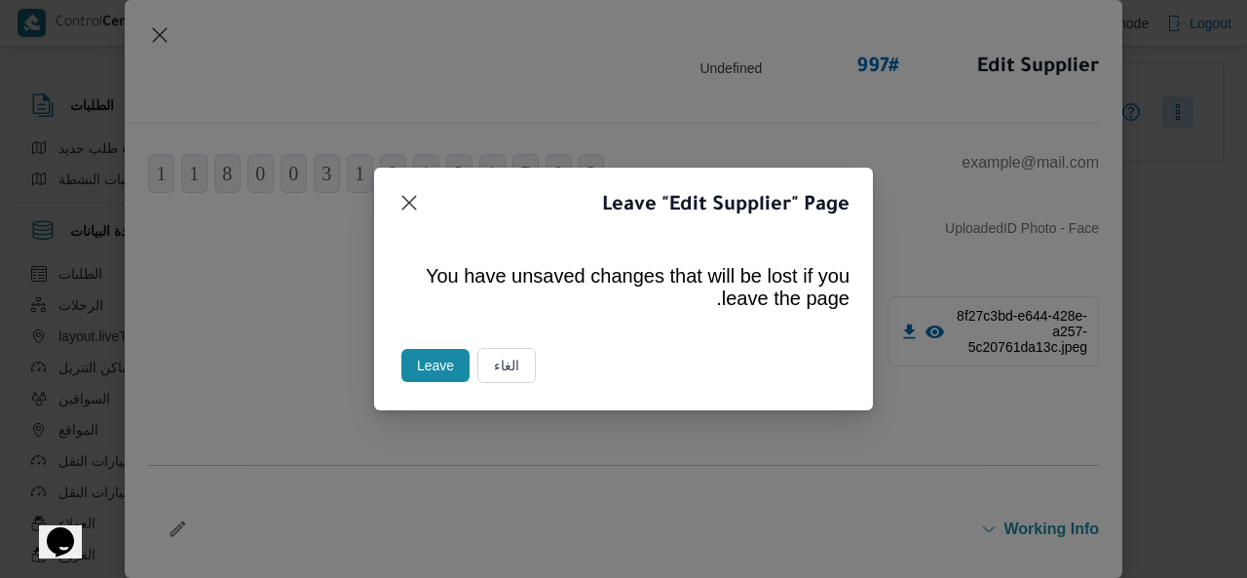
click at [425, 379] on button "Leave" at bounding box center [435, 365] width 68 height 33
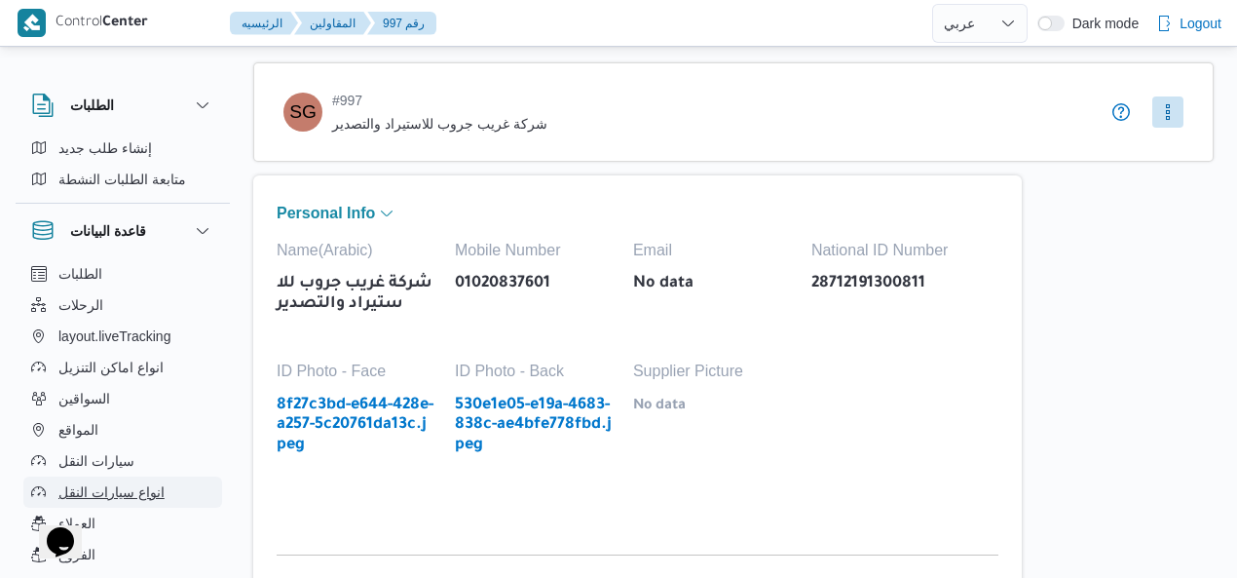
click at [140, 483] on span "انواع سيارات النقل" at bounding box center [111, 491] width 106 height 23
select select "ar"
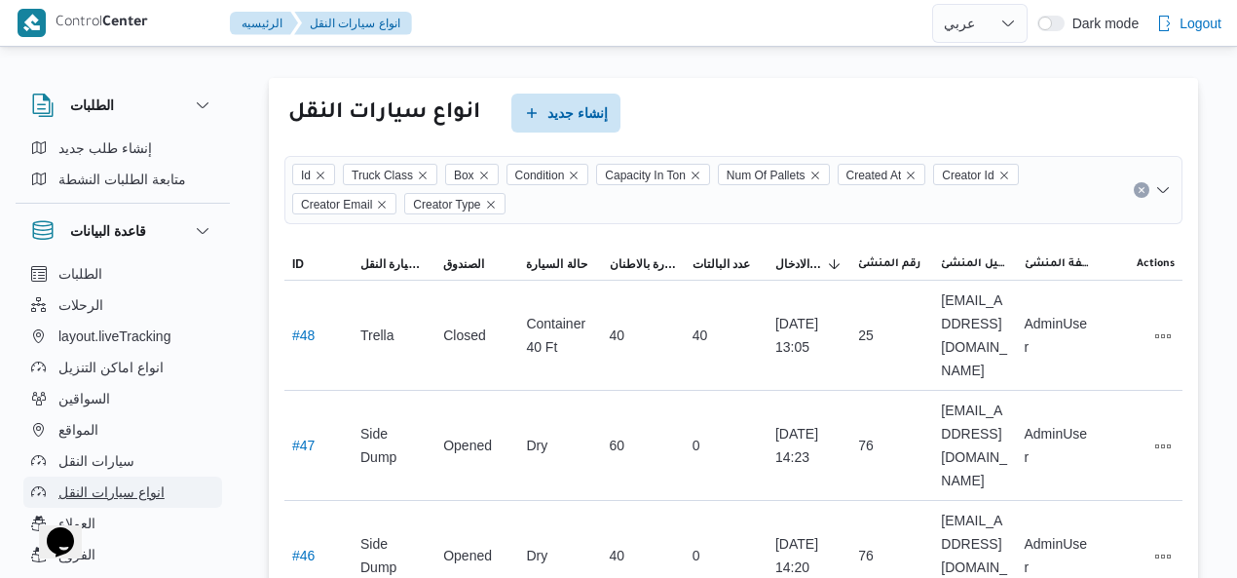
click at [140, 483] on span "انواع سيارات النقل" at bounding box center [111, 491] width 106 height 23
click at [133, 504] on button "انواع سيارات النقل" at bounding box center [122, 491] width 199 height 31
click at [151, 309] on button "الرحلات" at bounding box center [122, 304] width 199 height 31
select select "ar"
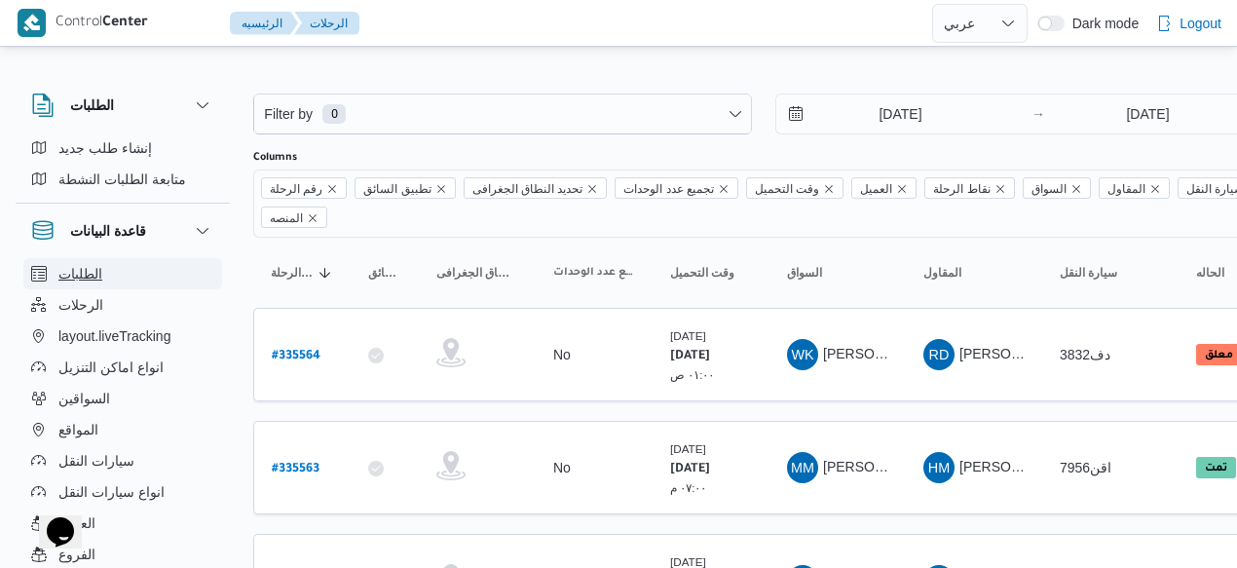
click at [168, 273] on button "الطلبات" at bounding box center [122, 273] width 199 height 31
select select "ar"
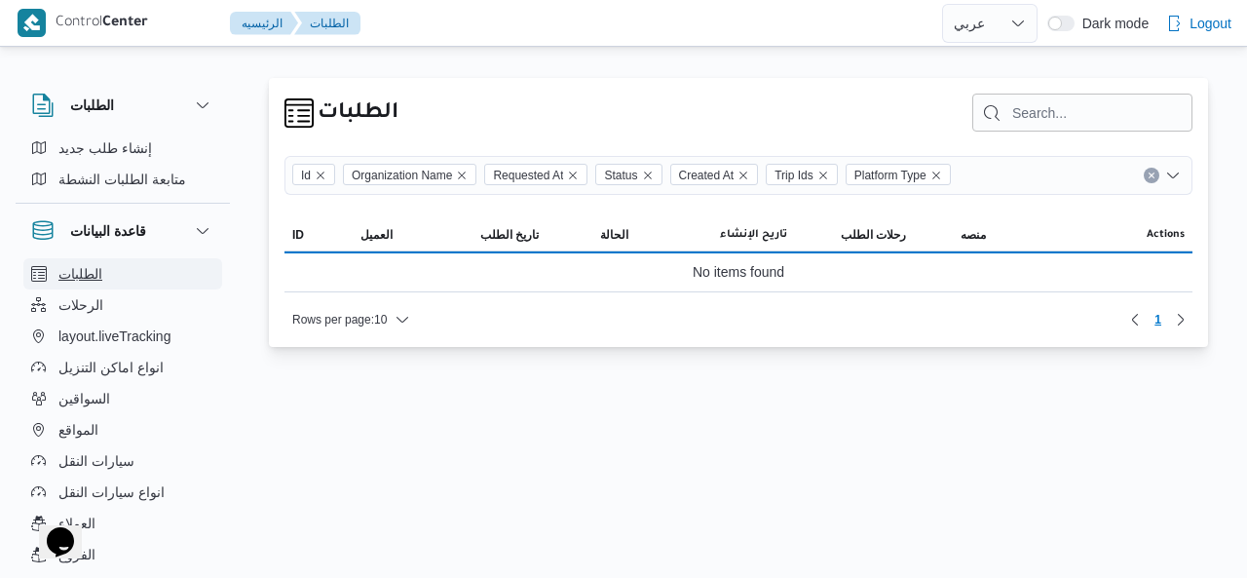
click at [168, 273] on button "الطلبات" at bounding box center [122, 273] width 199 height 31
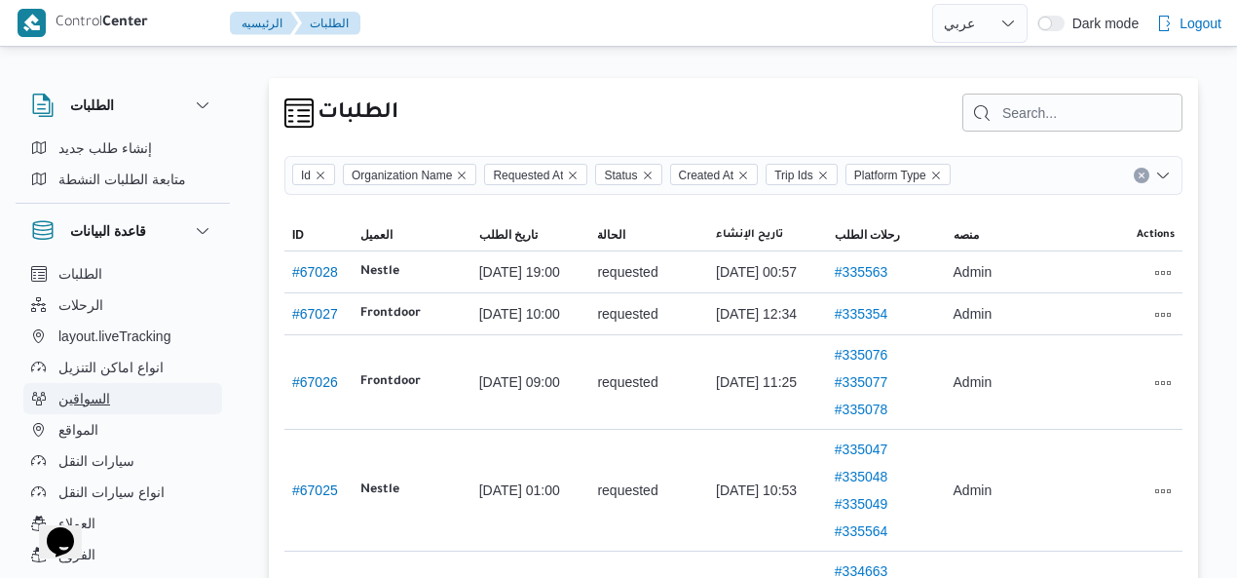
click at [74, 402] on span "السواقين" at bounding box center [84, 398] width 52 height 23
select select "ar"
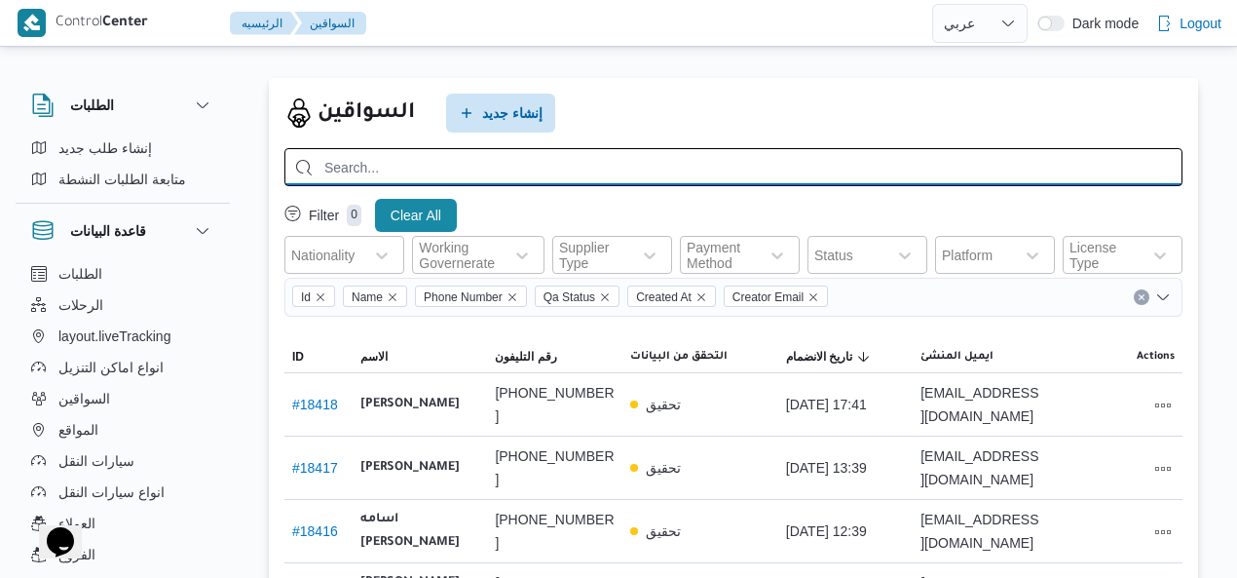
click at [382, 174] on input "search" at bounding box center [733, 167] width 898 height 38
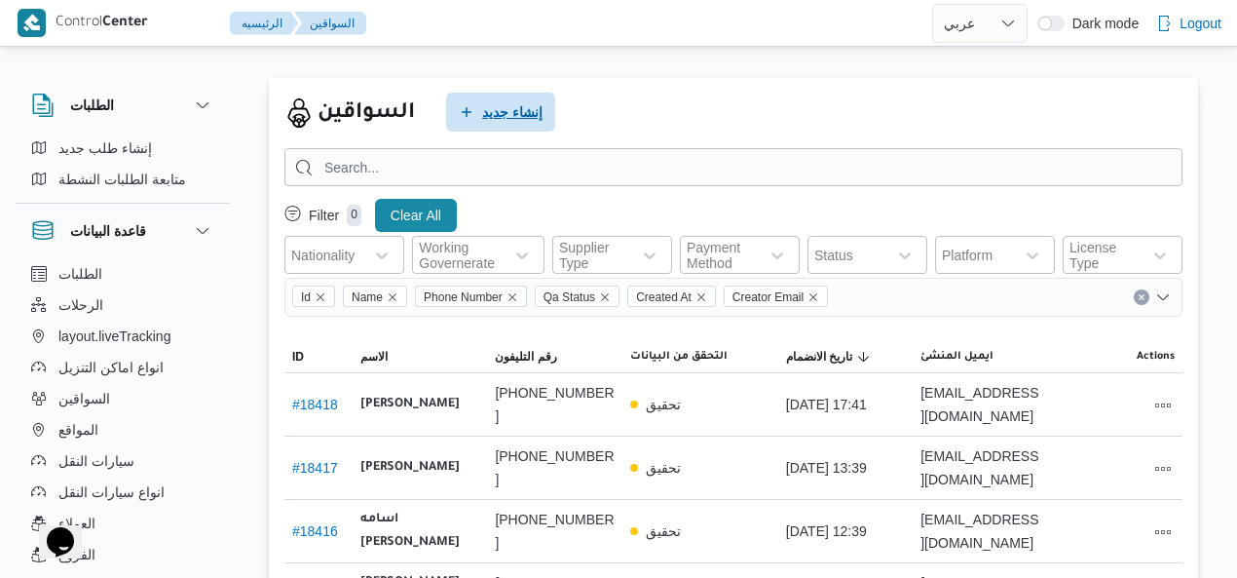
click at [483, 106] on span "إنشاء جديد" at bounding box center [512, 111] width 60 height 23
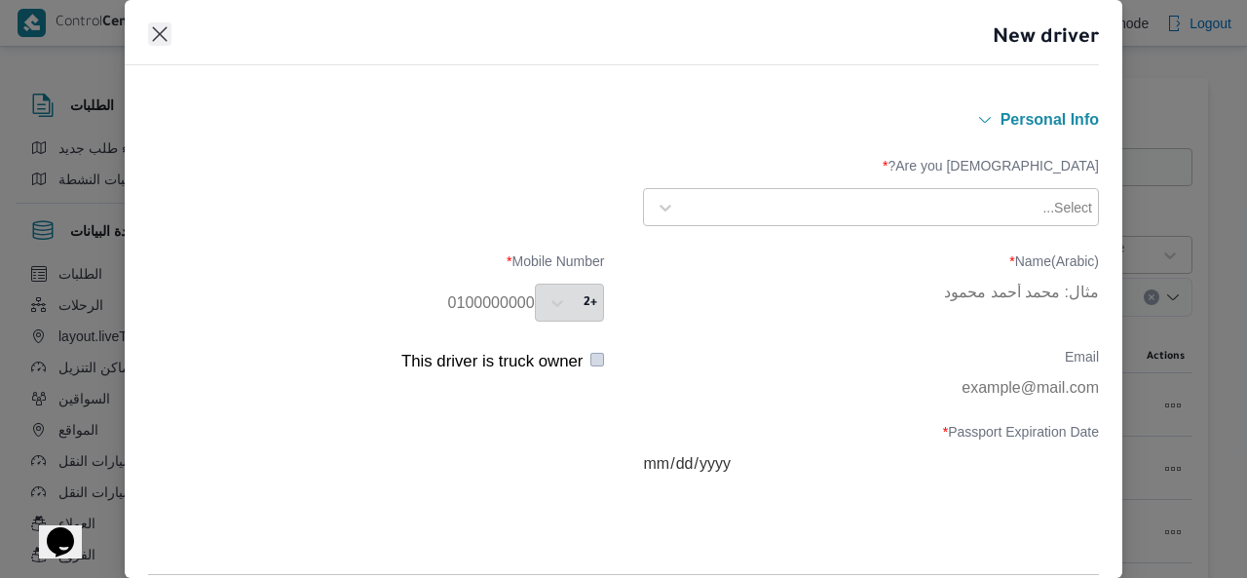
click at [159, 39] on button "Closes this modal window" at bounding box center [159, 33] width 23 height 23
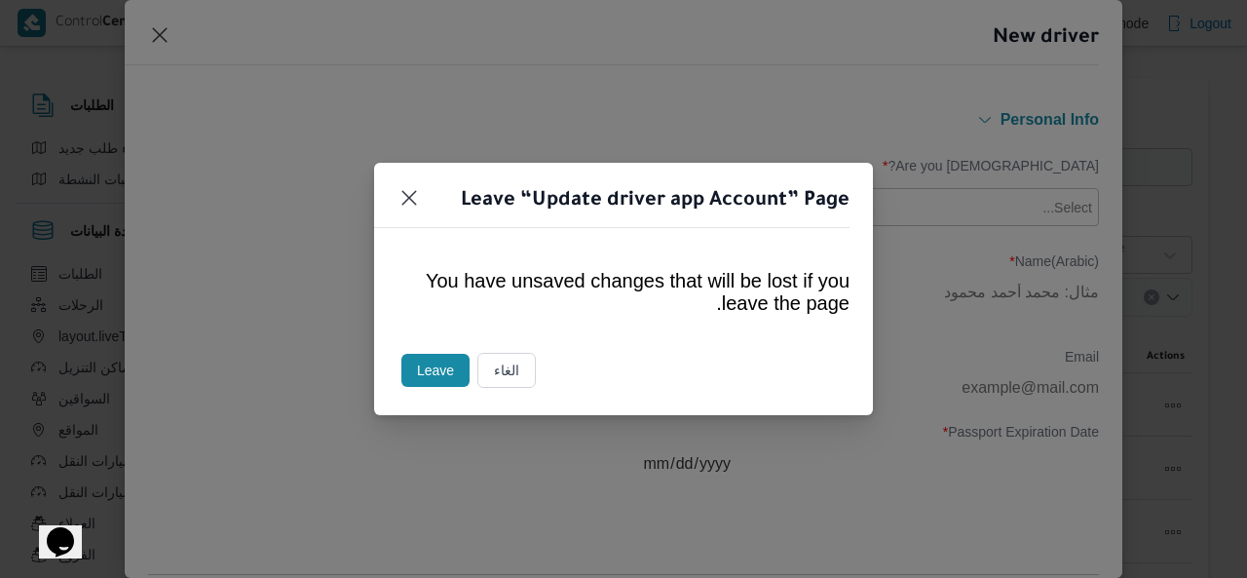
click at [438, 372] on button "Leave" at bounding box center [435, 370] width 68 height 33
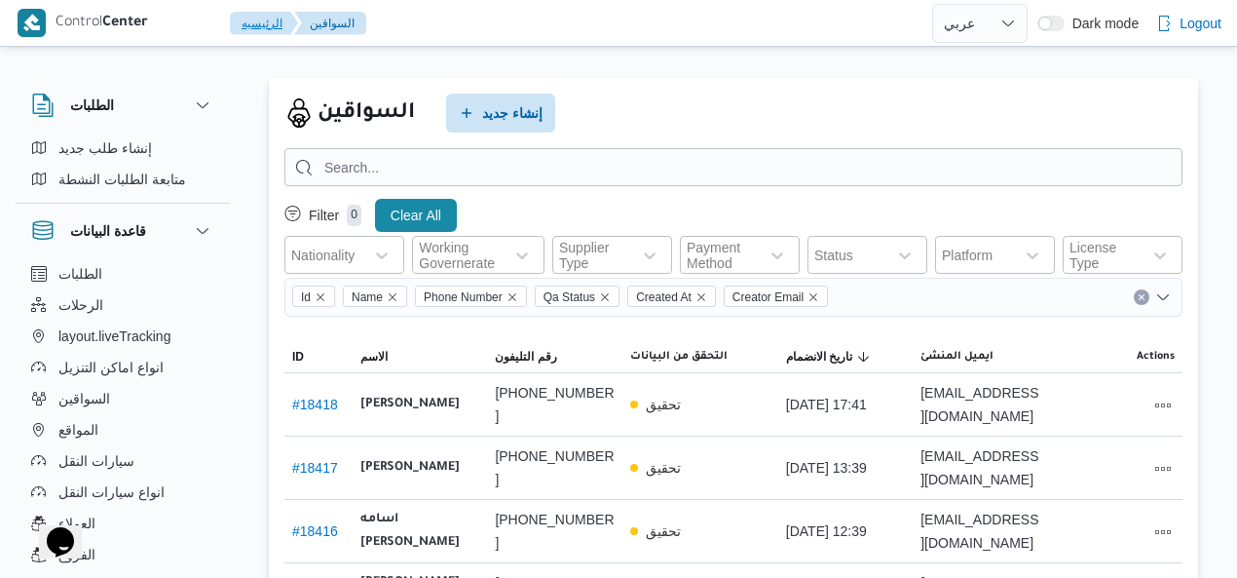
scroll to position [505, 0]
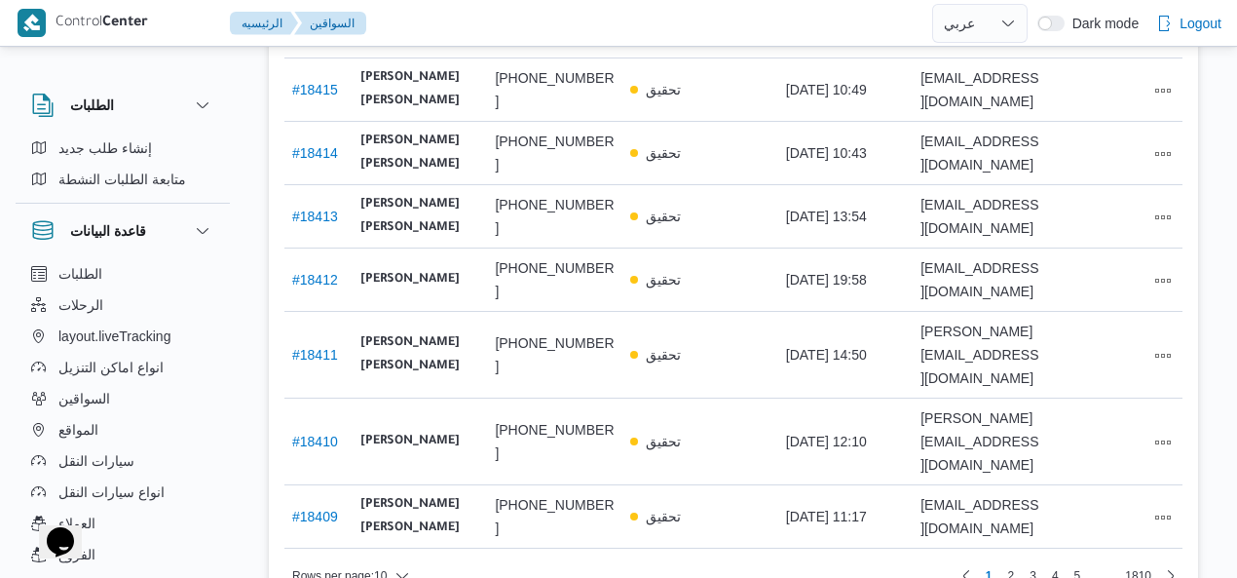
click at [999, 541] on div "Rows per page : 10 1 2 3 4 5 … 1810" at bounding box center [734, 575] width 922 height 47
click at [999, 541] on span "2" at bounding box center [1012, 575] width 22 height 23
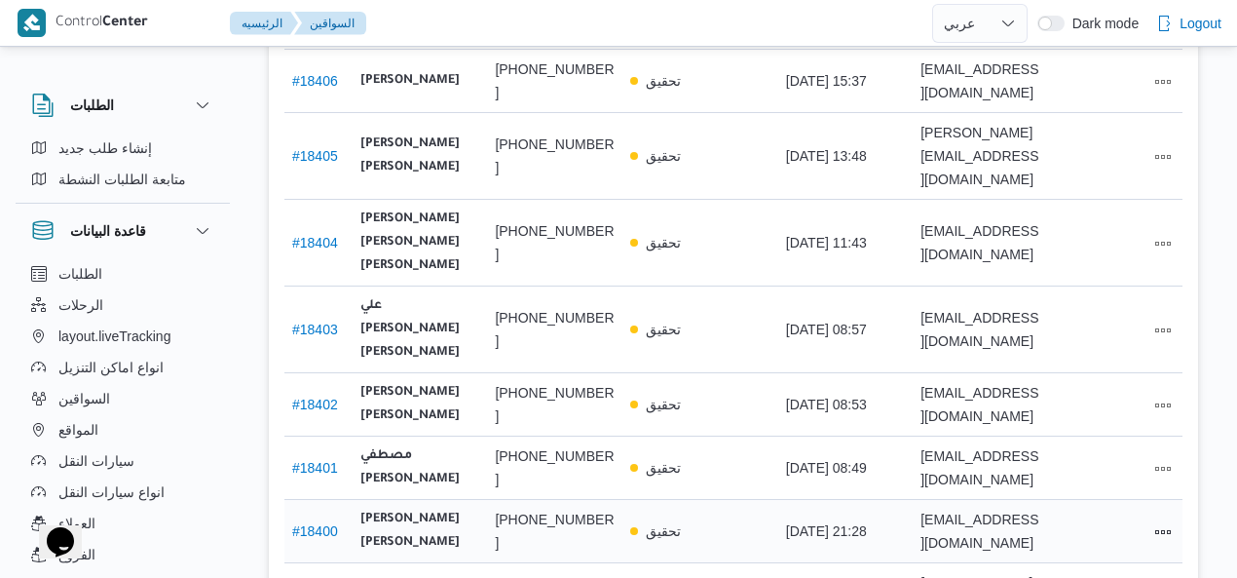
click at [999, 507] on td at bounding box center [1115, 531] width 134 height 63
click at [329, 460] on link "# 18401" at bounding box center [315, 468] width 46 height 16
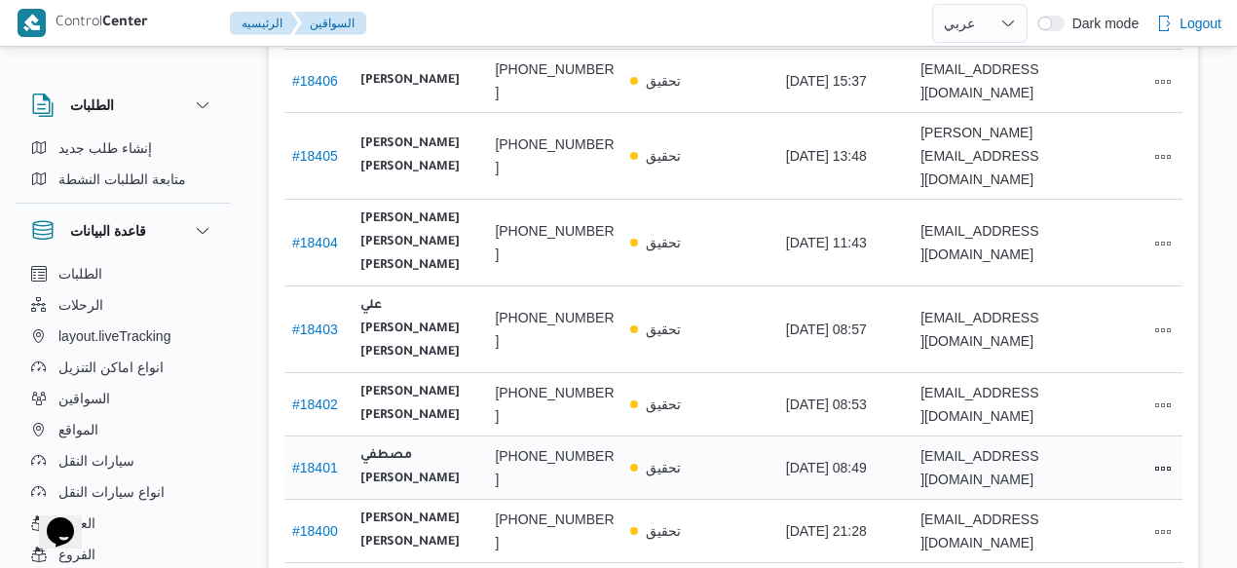
select select "ar"
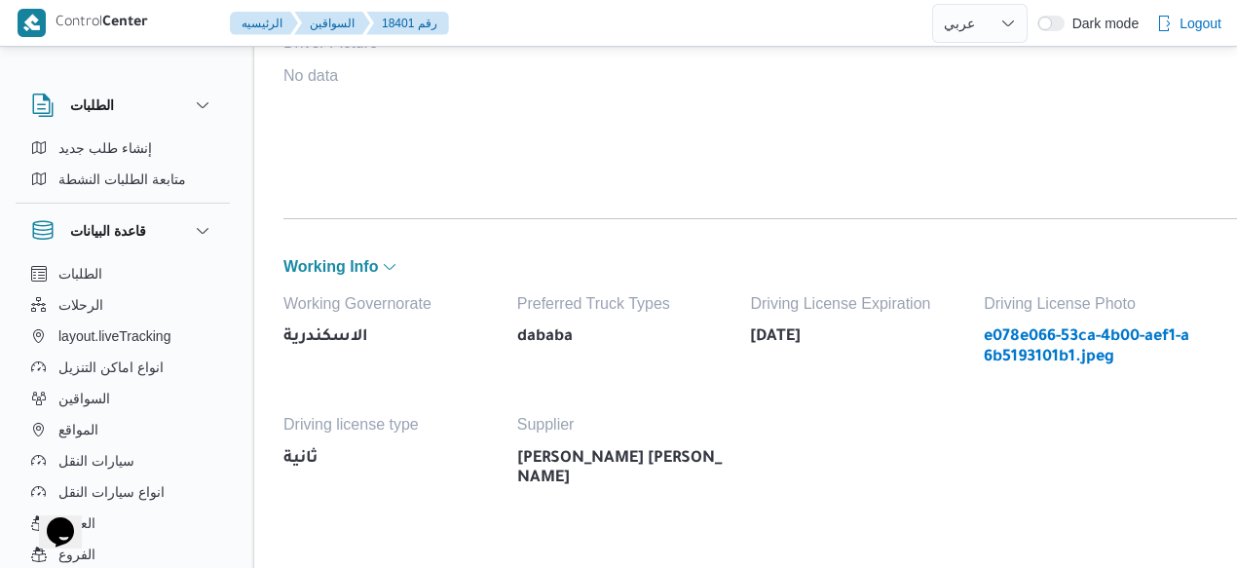
click at [999, 340] on link "e078e066-53ca-4b00-aef1-a6b5193101b1.jpeg" at bounding box center [1091, 347] width 214 height 40
select select "ar"
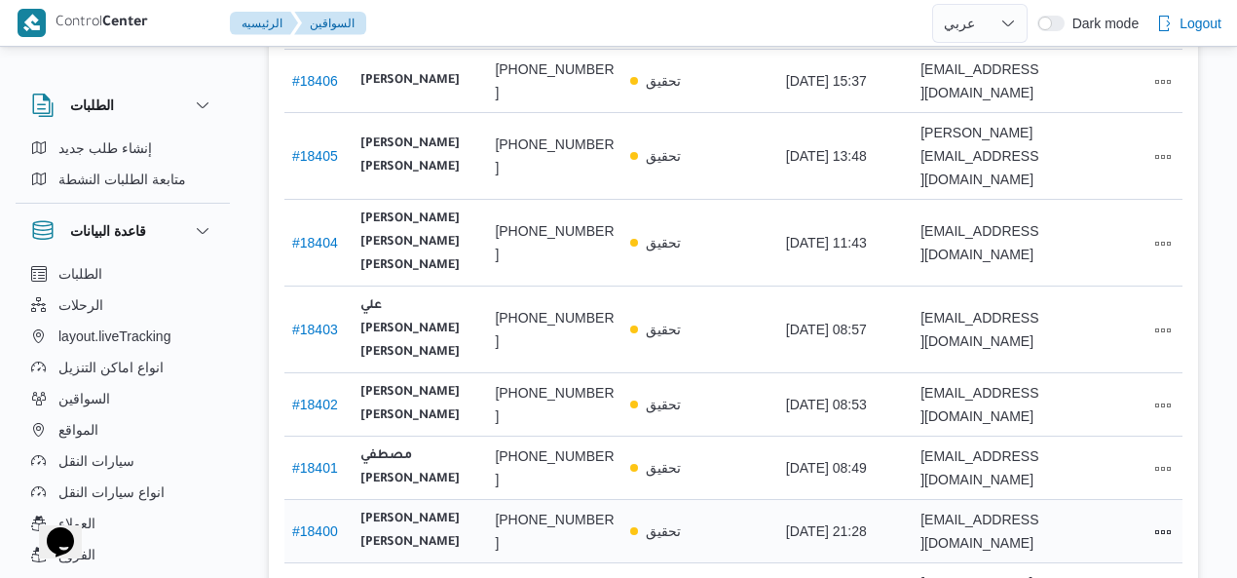
click at [324, 523] on link "# 18400" at bounding box center [315, 531] width 46 height 16
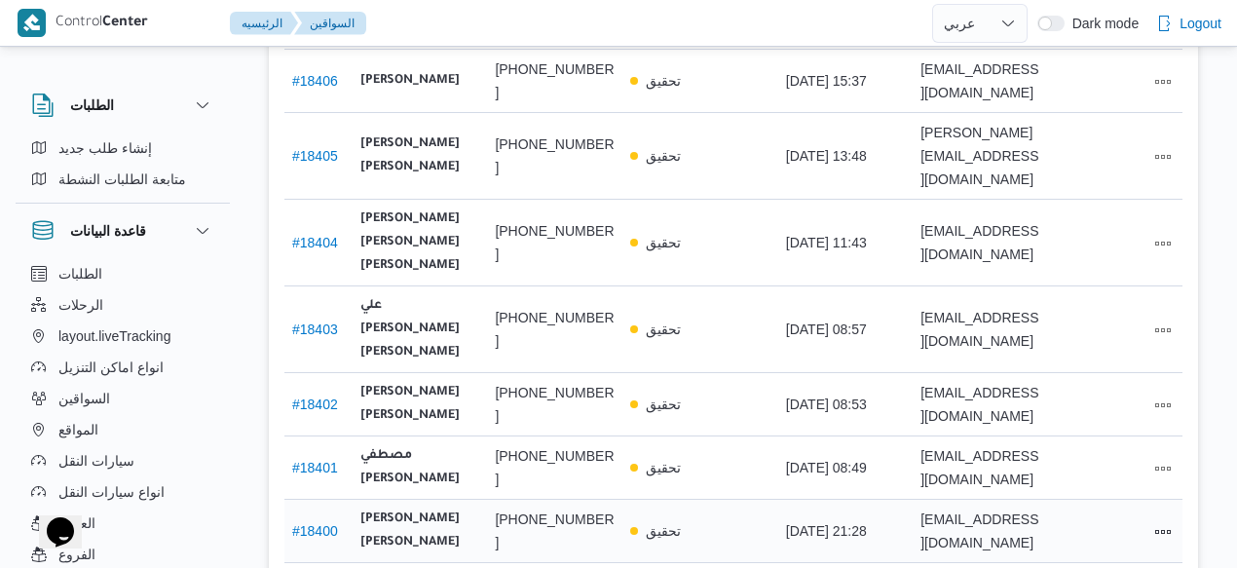
select select "ar"
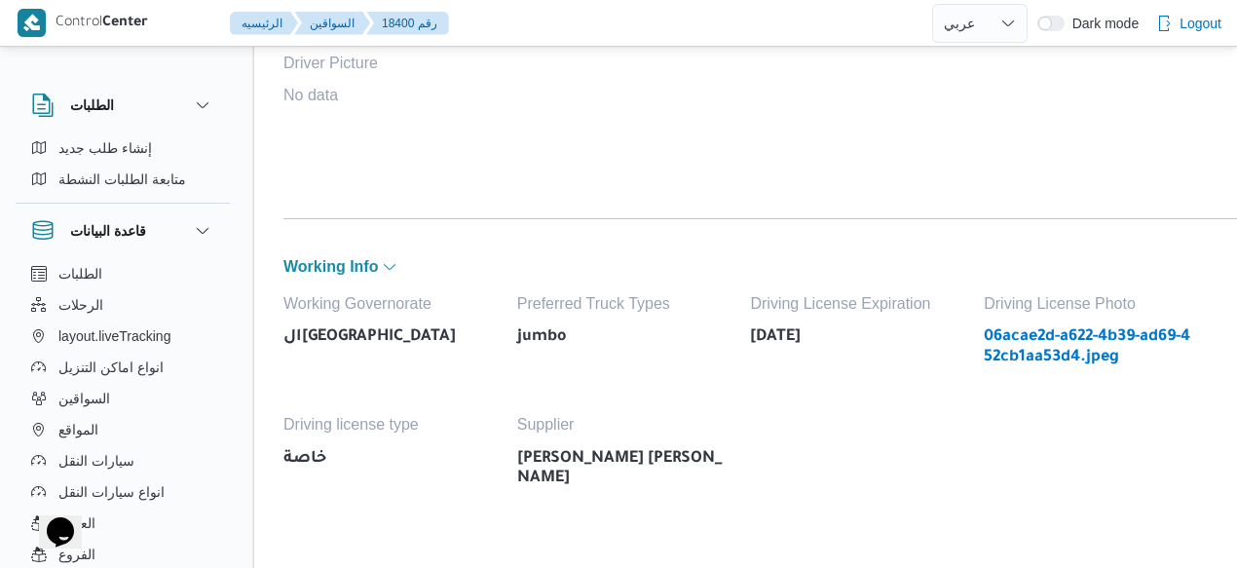
select select "ar"
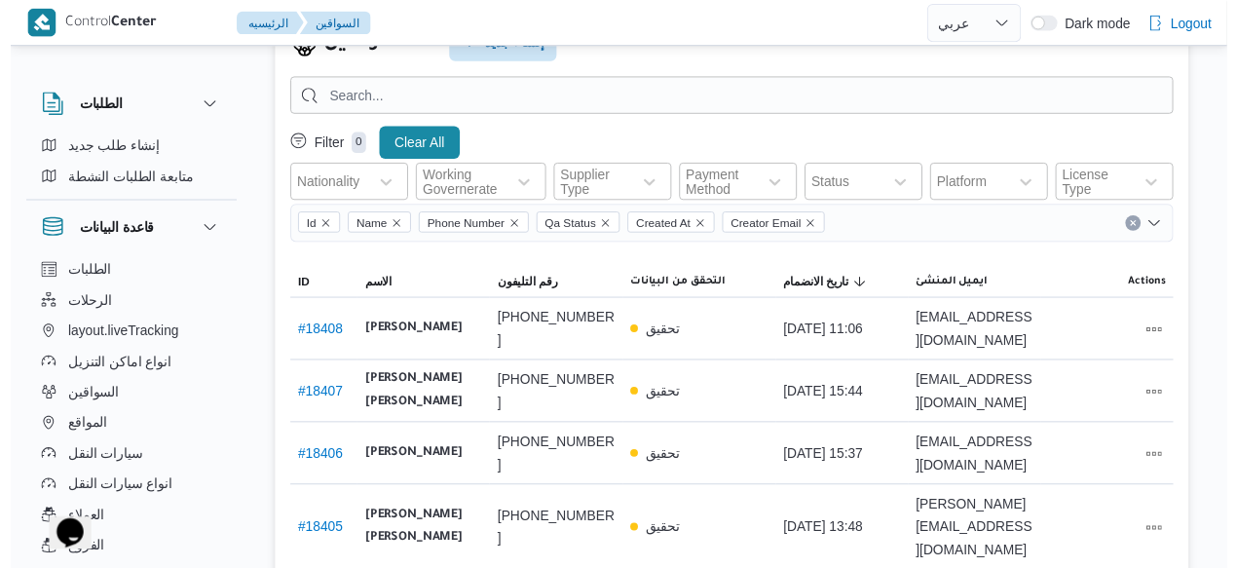
scroll to position [74, 0]
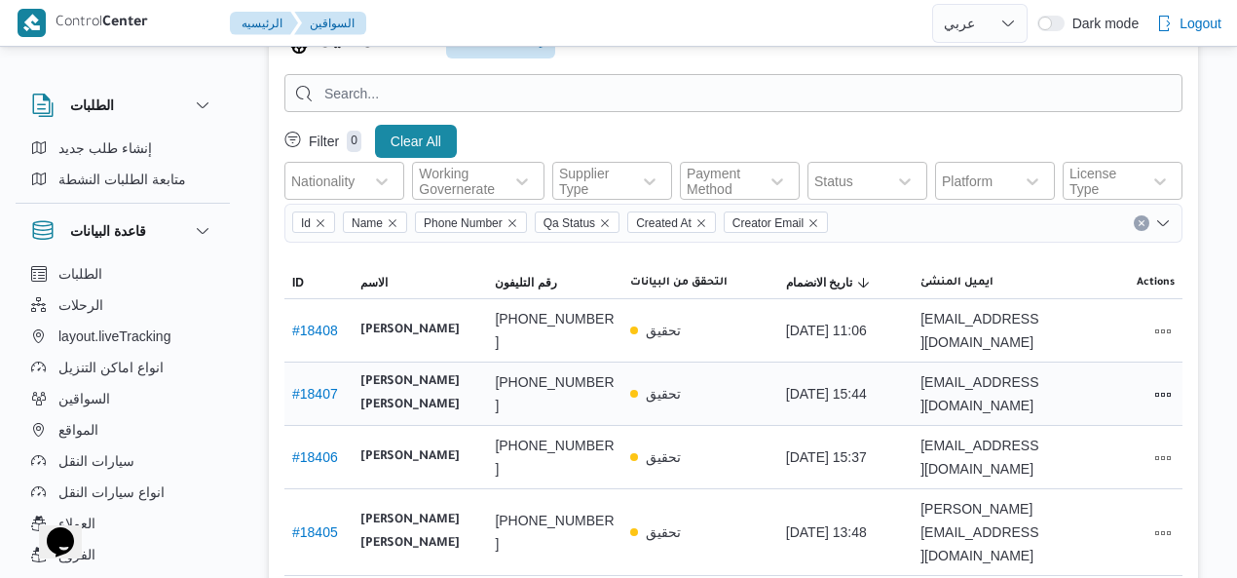
click at [302, 387] on link "# 18407" at bounding box center [315, 394] width 46 height 16
select select "ar"
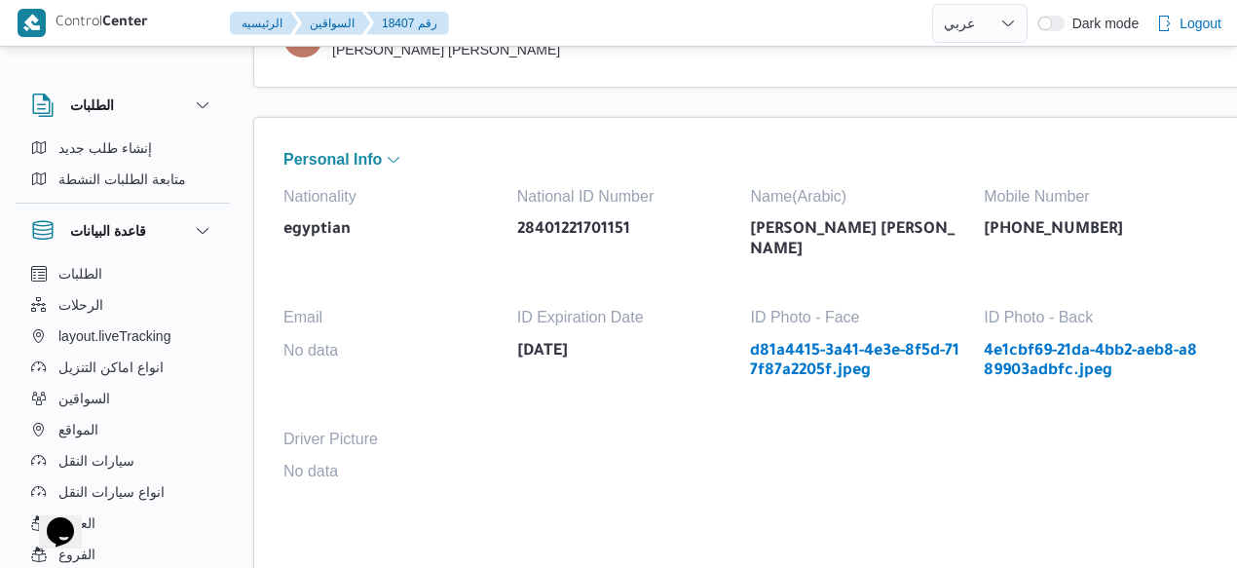
click at [776, 342] on link "d81a4415-3a41-4e3e-8f5d-717f87a2205f.jpeg" at bounding box center [857, 362] width 214 height 40
select select "ar"
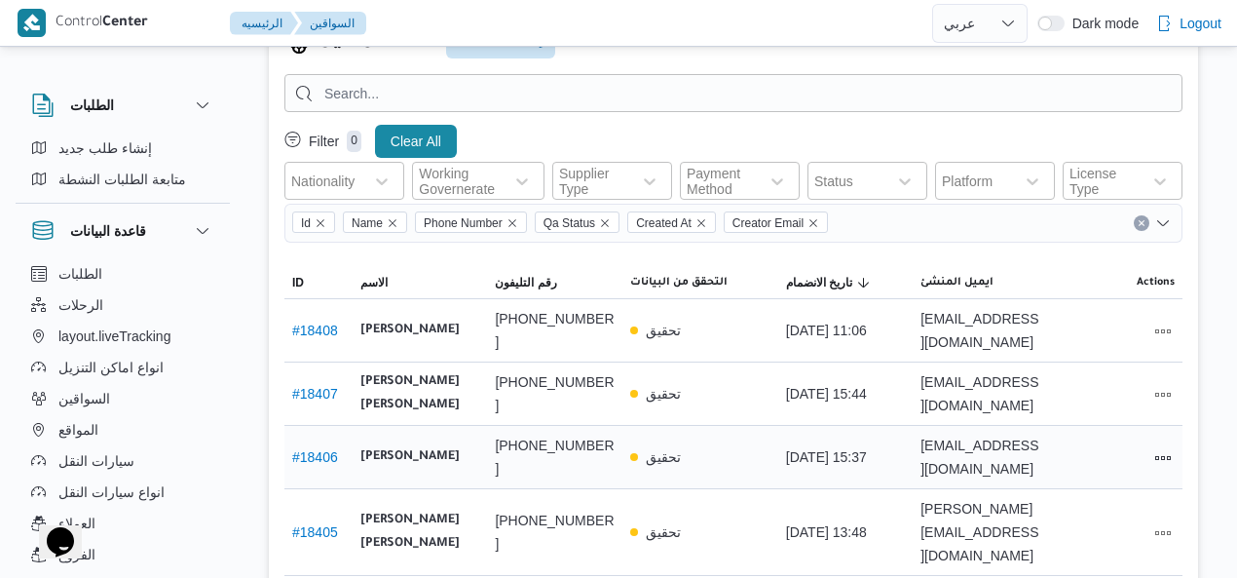
click at [313, 475] on div "# 18406" at bounding box center [318, 456] width 68 height 39
click at [320, 464] on link "# 18406" at bounding box center [315, 457] width 46 height 16
select select "ar"
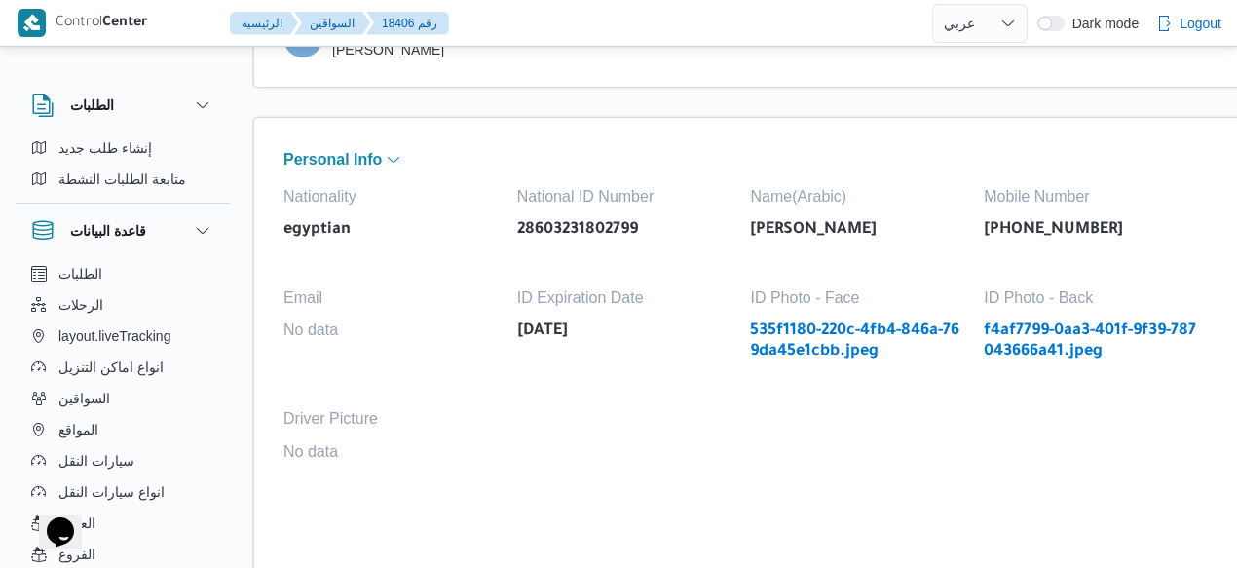
click at [776, 351] on link "535f1180-220c-4fb4-846a-769da45e1cbb.jpeg" at bounding box center [857, 342] width 214 height 40
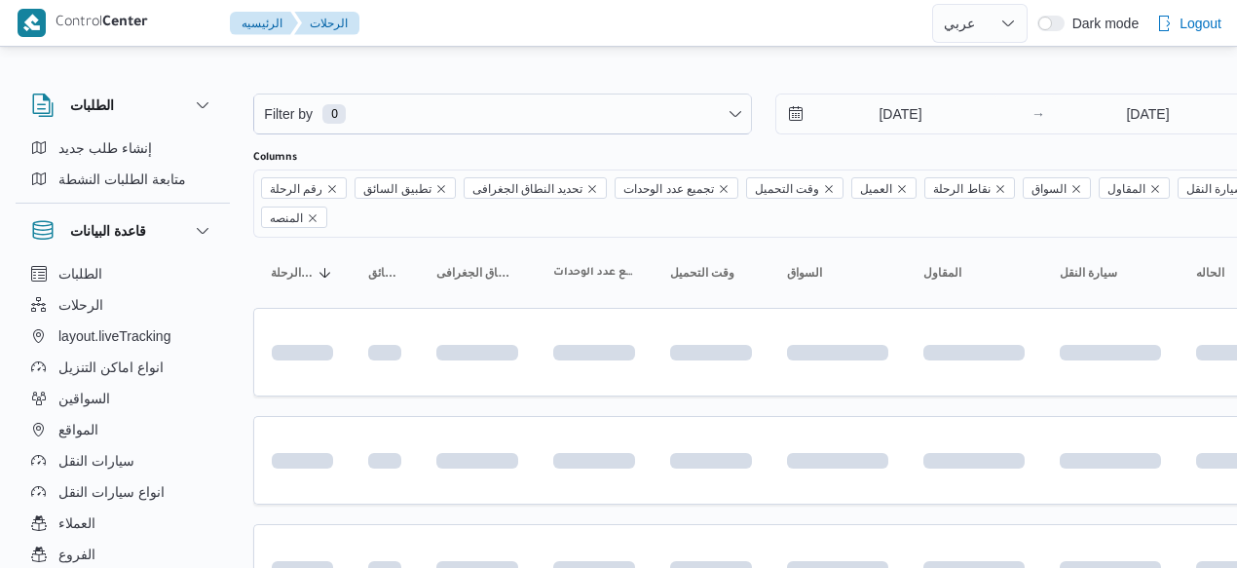
select select "ar"
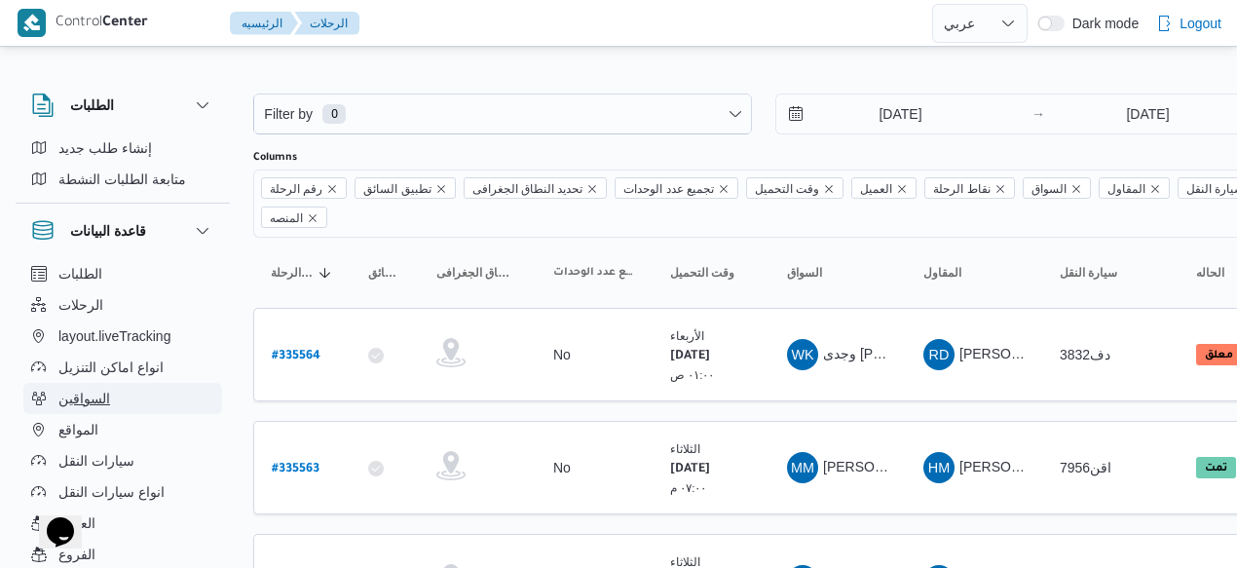
click at [173, 412] on button "السواقين" at bounding box center [122, 398] width 199 height 31
select select "ar"
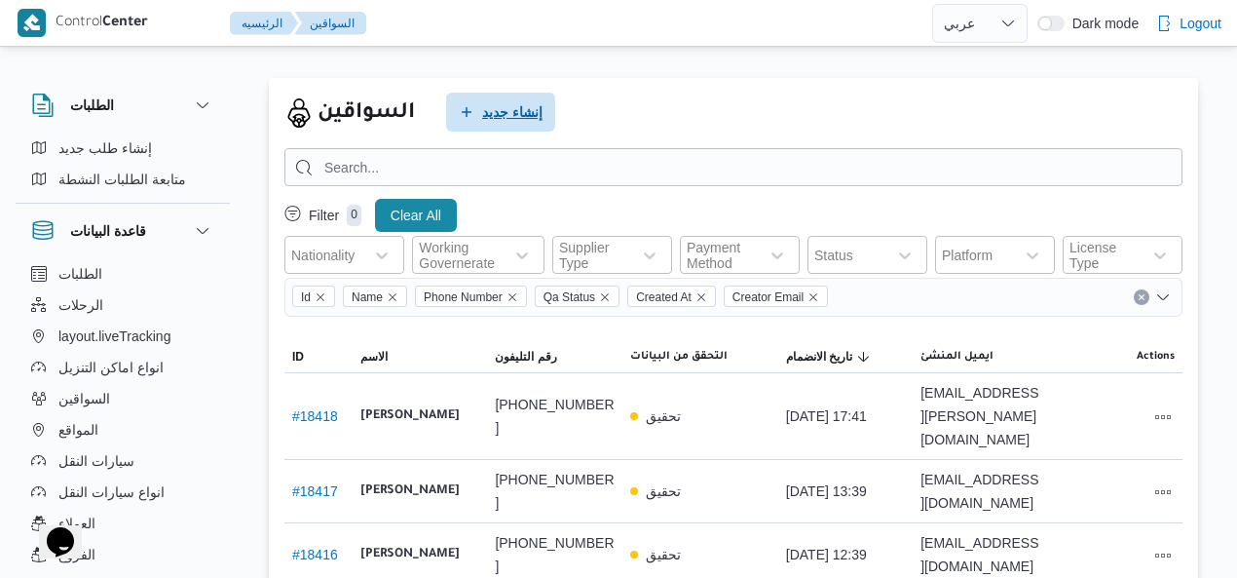
click at [505, 95] on span "إنشاء جديد" at bounding box center [500, 112] width 109 height 39
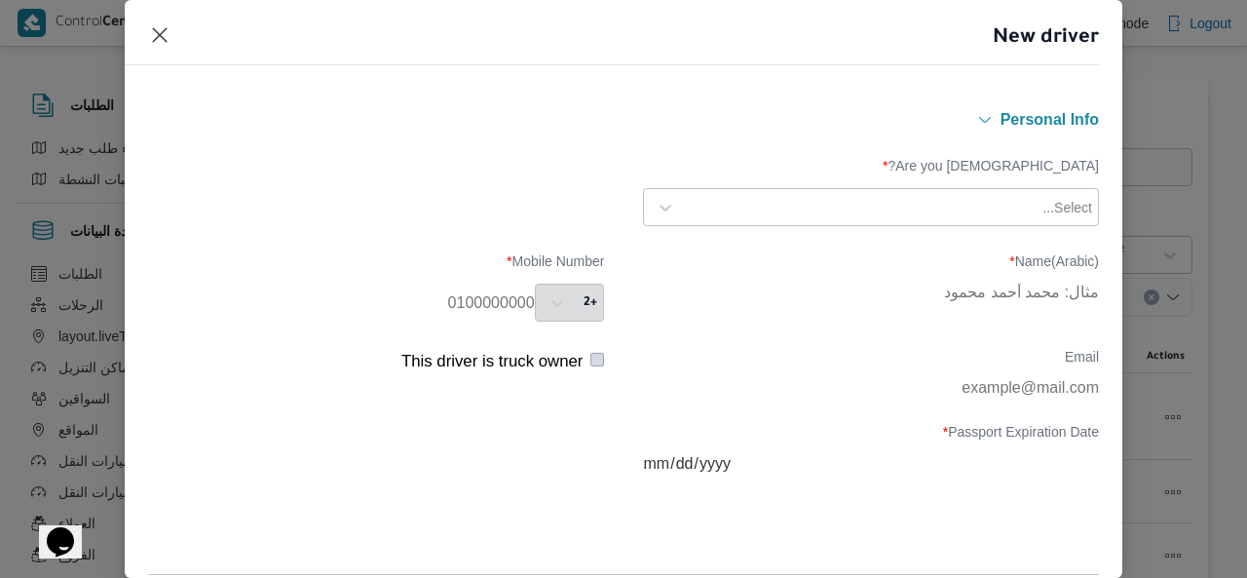
scroll to position [428, 0]
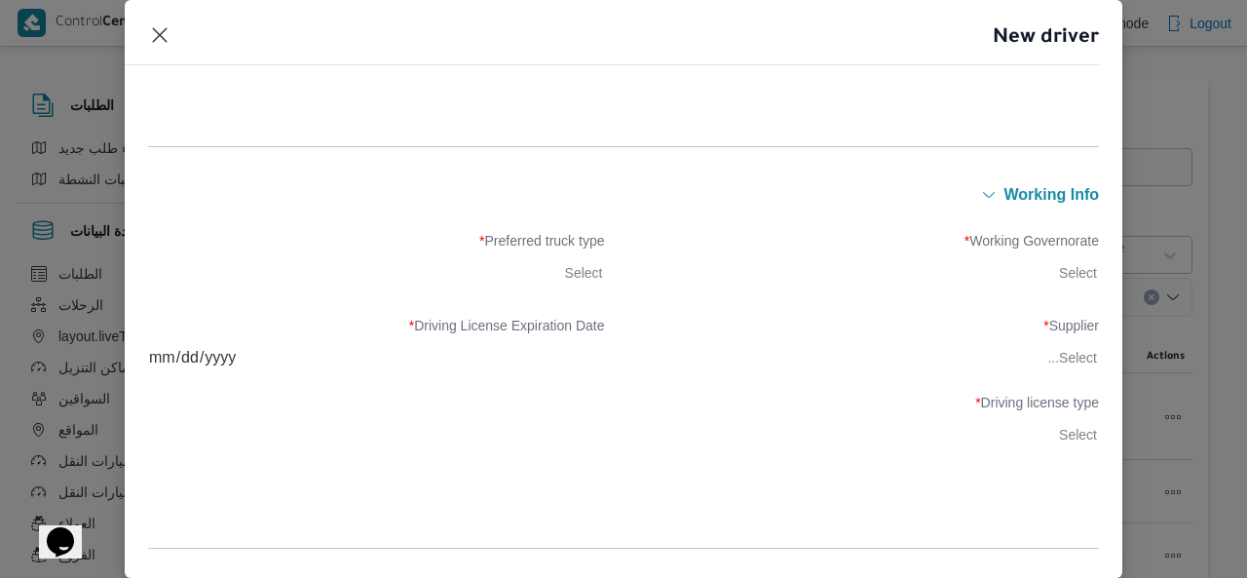
click at [1031, 397] on label "Driving license type *" at bounding box center [871, 410] width 456 height 30
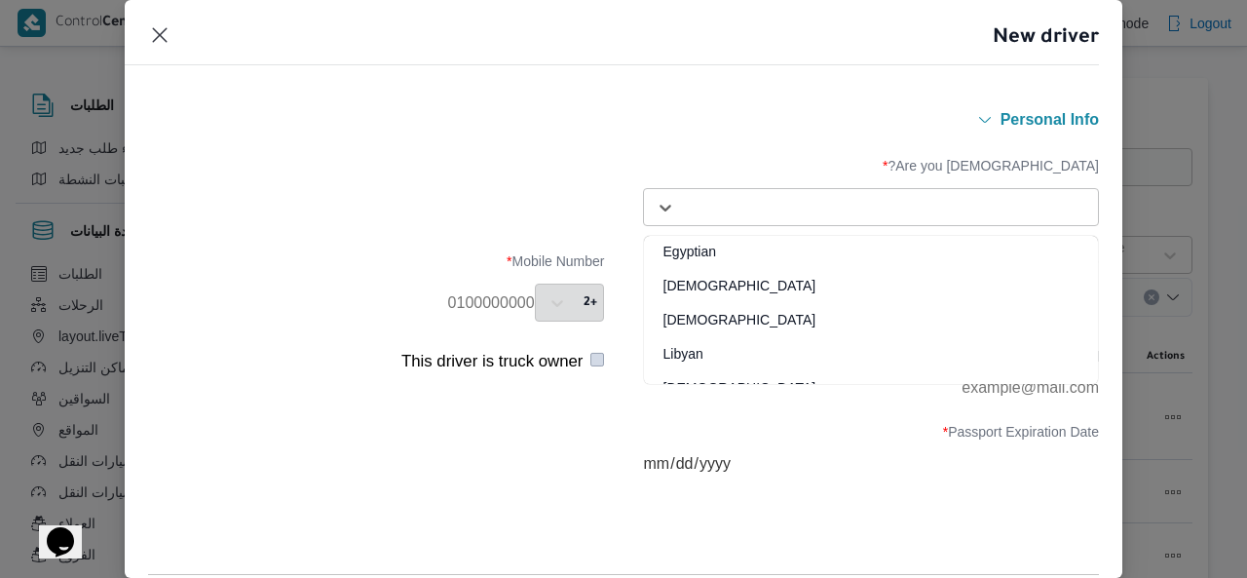
click at [1035, 191] on div "Select..." at bounding box center [871, 207] width 446 height 35
click at [982, 284] on div "Syrian" at bounding box center [871, 293] width 454 height 34
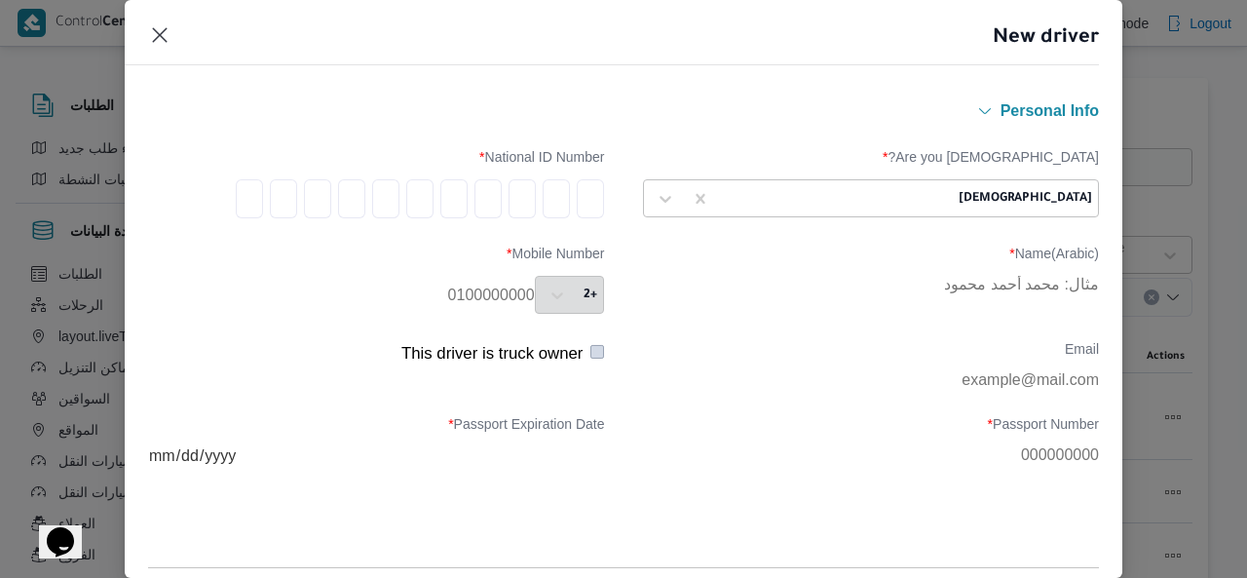
scroll to position [436, 0]
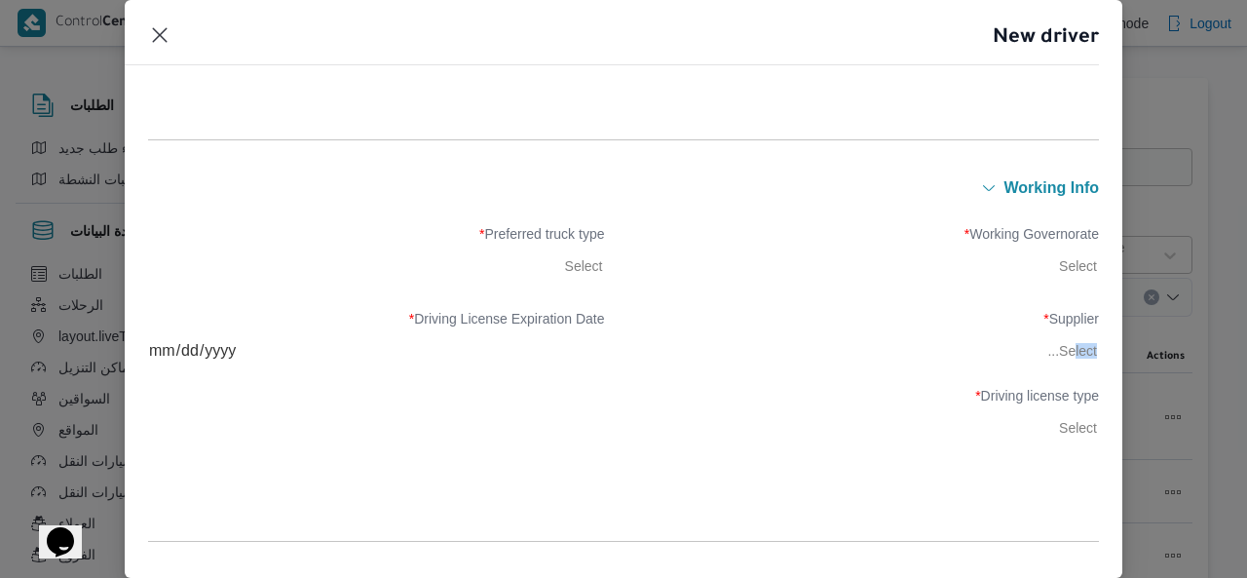
drag, startPoint x: 1058, startPoint y: 353, endPoint x: 1105, endPoint y: 356, distance: 46.9
click at [1105, 356] on div "Personal Info Are you Egyptian? * Syrian National ID Number * Name(Arabic) * Mo…" at bounding box center [624, 333] width 998 height 489
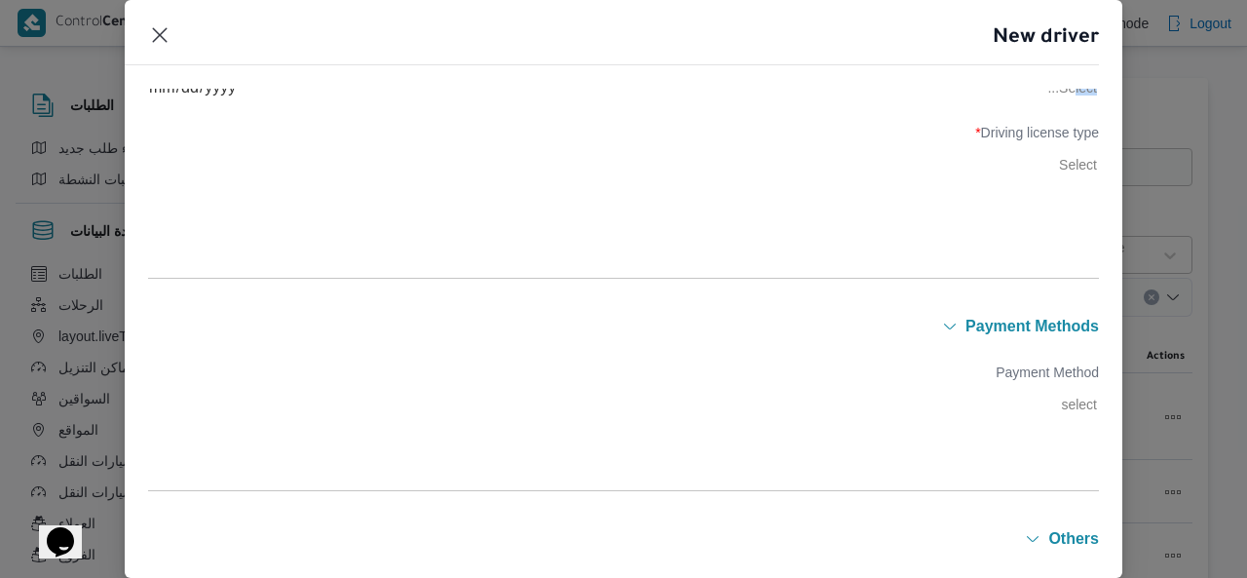
scroll to position [0, 0]
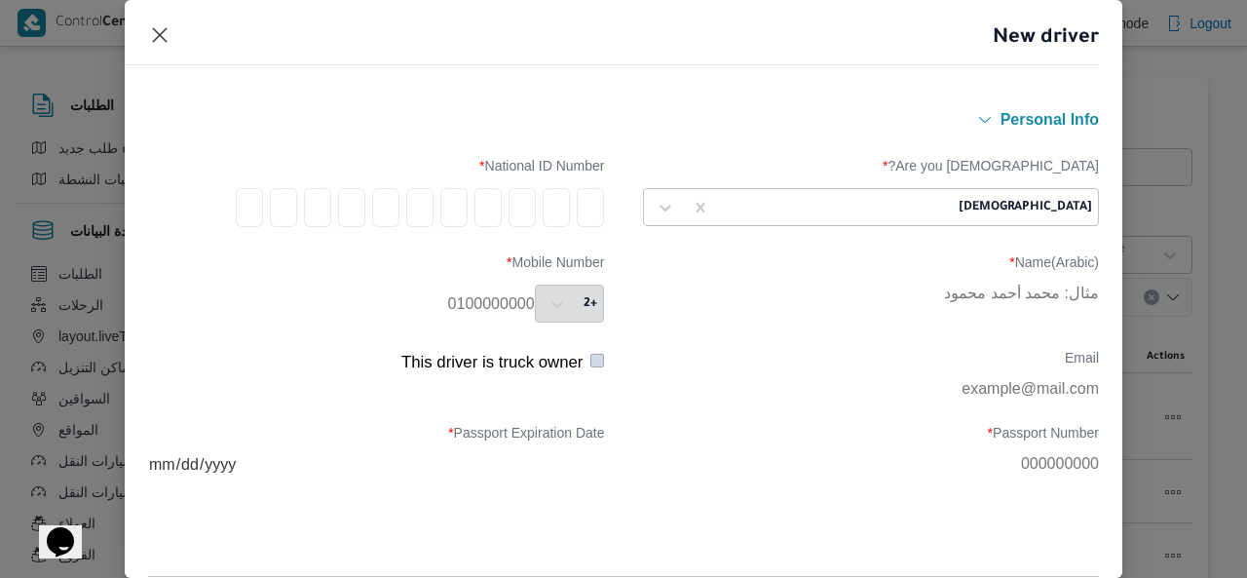
click at [1188, 232] on div "New driver Personal Info Are you Egyptian? * Syrian National ID Number * Name(A…" at bounding box center [623, 289] width 1247 height 578
click at [525, 407] on div "Email This driver is truck owner" at bounding box center [623, 373] width 951 height 67
click at [782, 315] on div "Are you Egyptian? * Syrian National ID Number * Name(Arabic) * Mobile Number * …" at bounding box center [623, 333] width 951 height 402
click at [583, 209] on input "tel" at bounding box center [590, 207] width 27 height 39
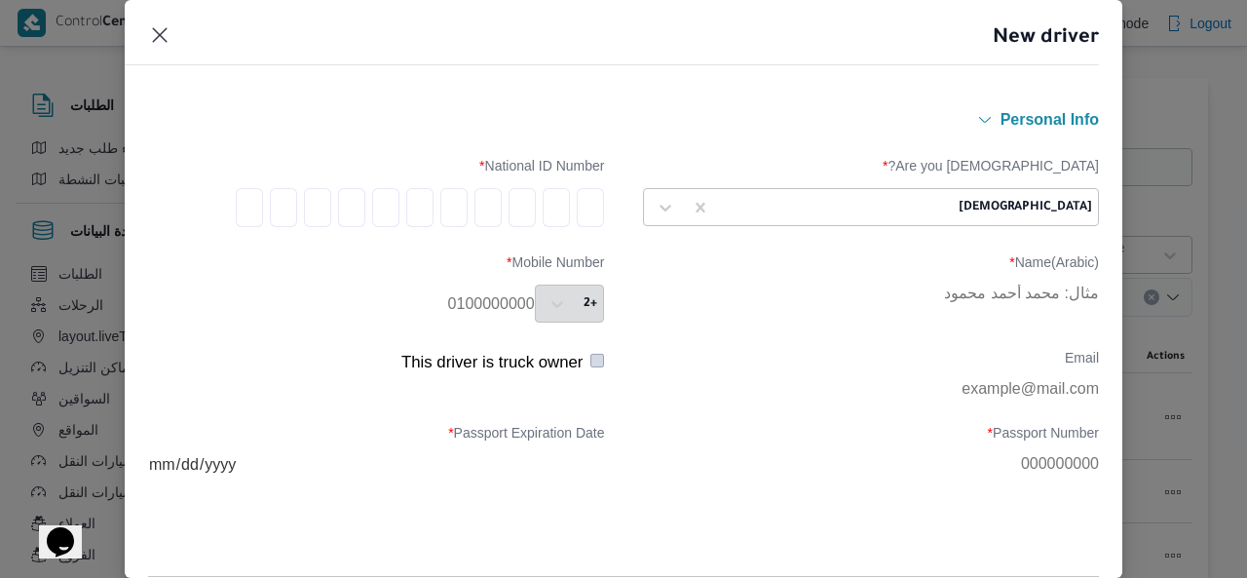
type input "2"
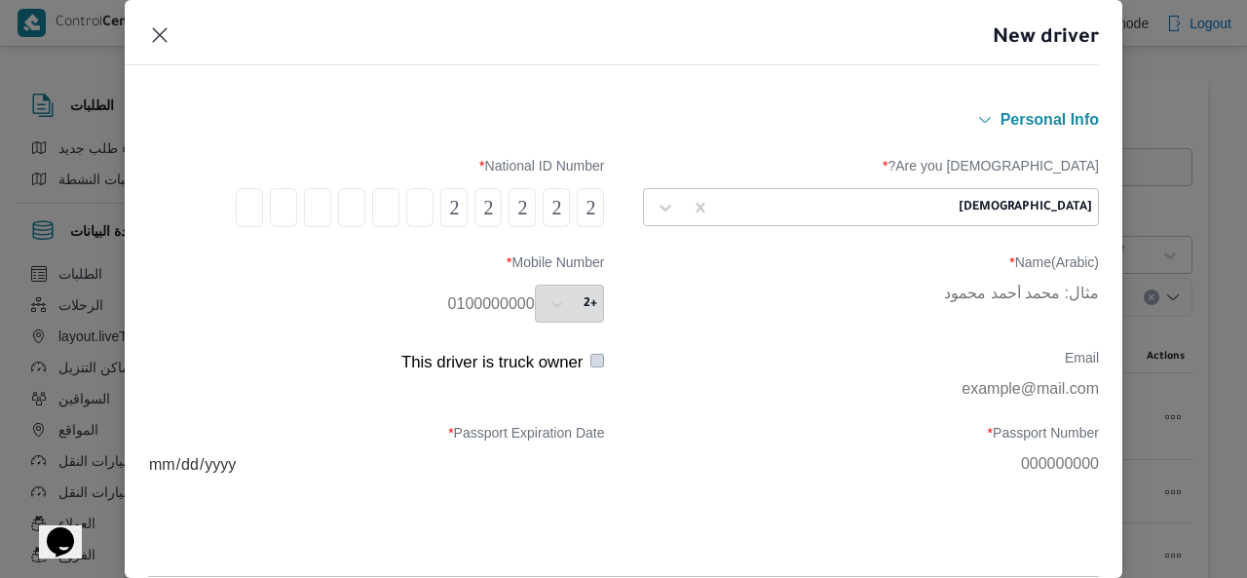
type input "2"
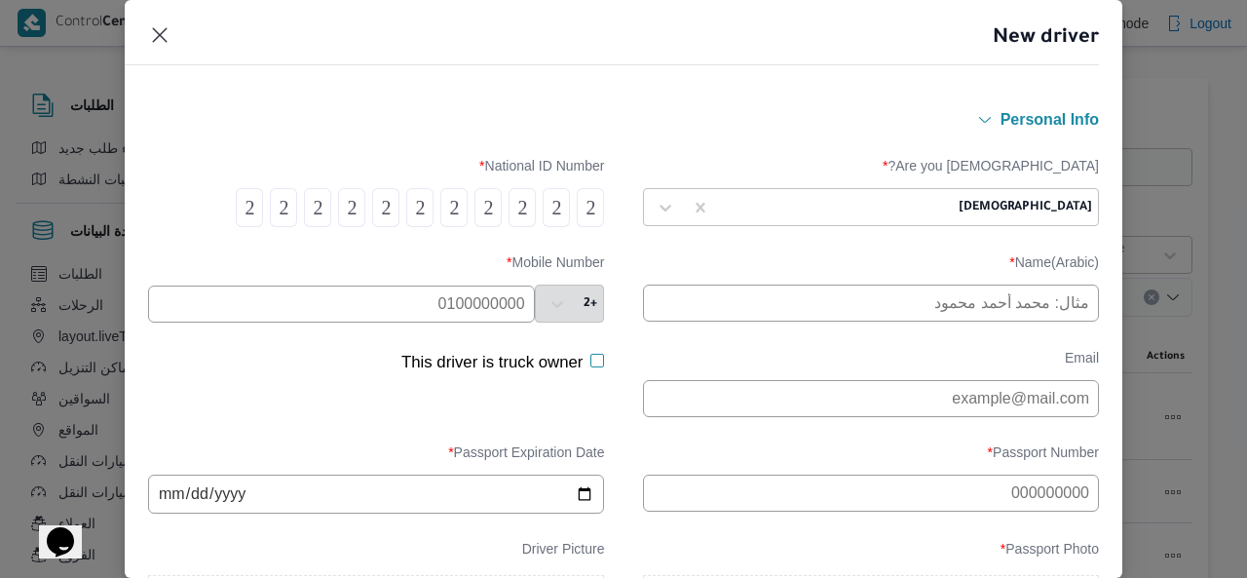
type input "2"
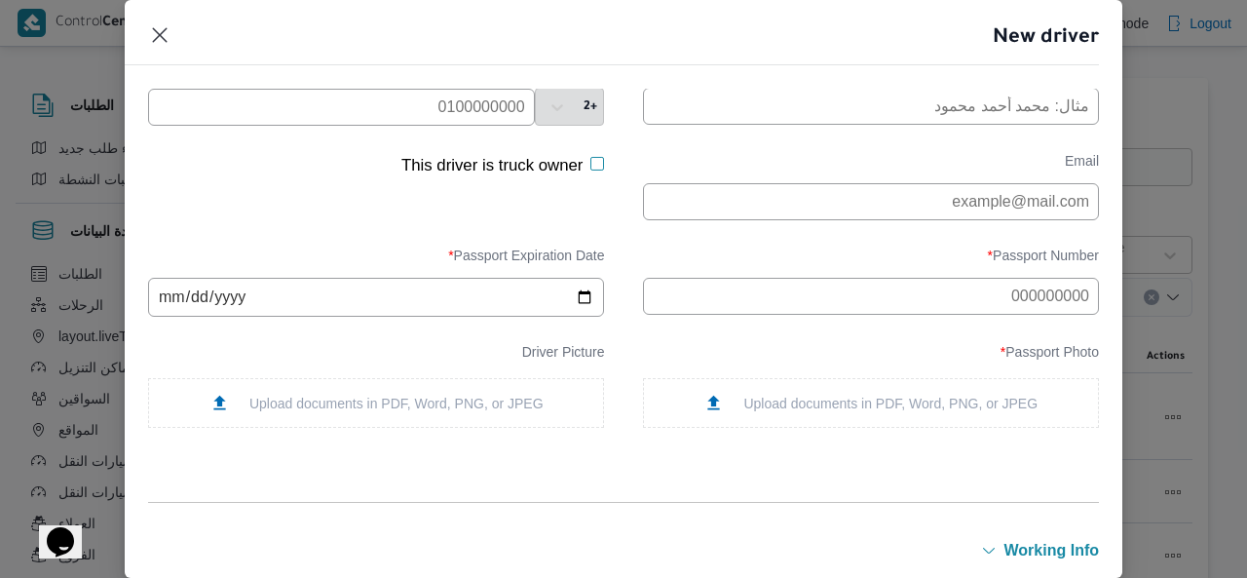
scroll to position [280, 0]
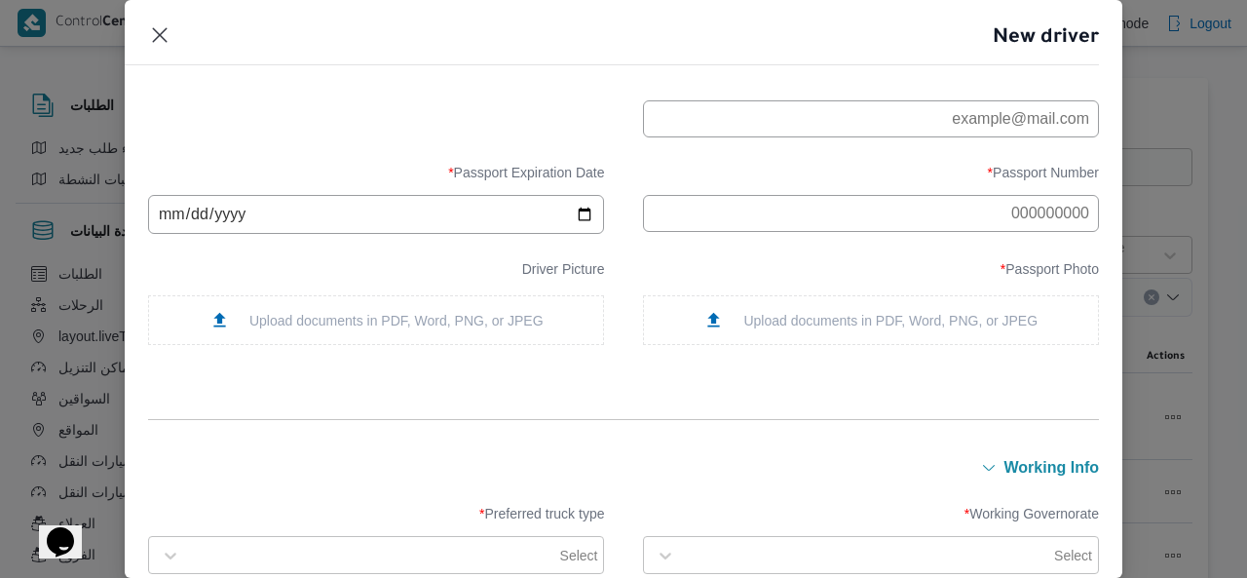
click at [853, 321] on div "Upload documents in PDF, Word, PNG, or JPEG" at bounding box center [870, 320] width 334 height 20
